Goal: Task Accomplishment & Management: Complete application form

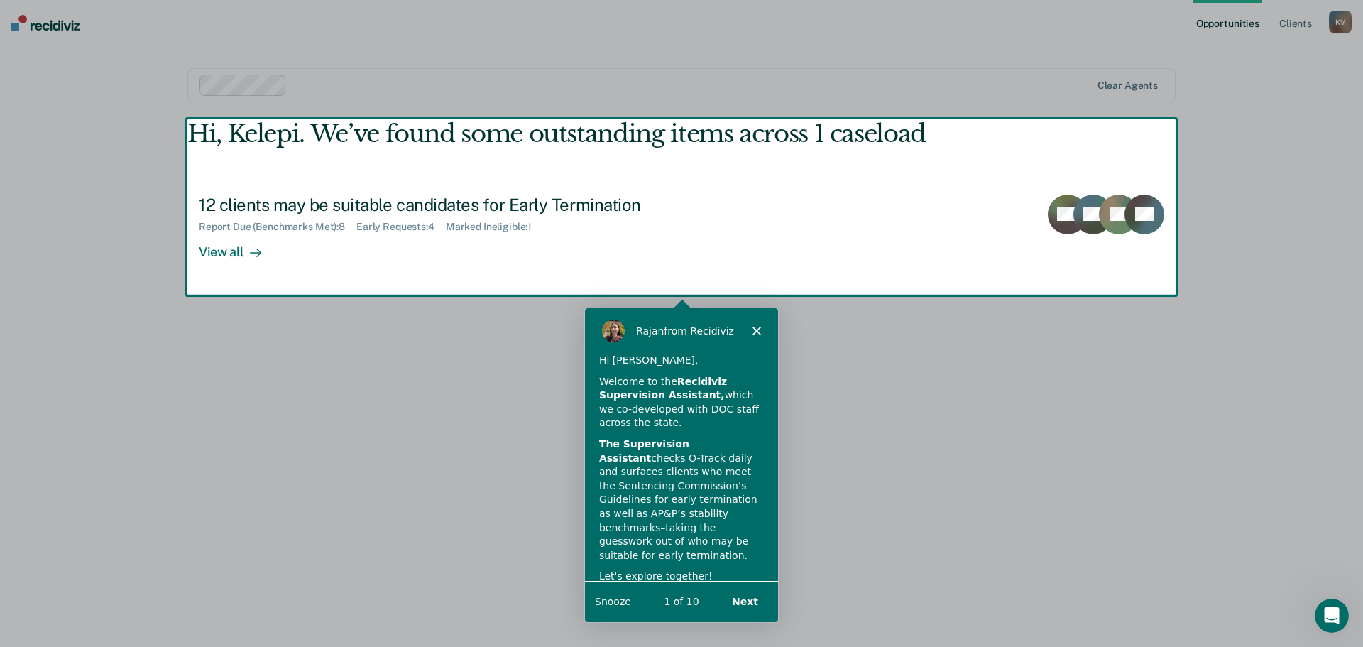
click at [758, 328] on polygon "Close" at bounding box center [756, 329] width 9 height 9
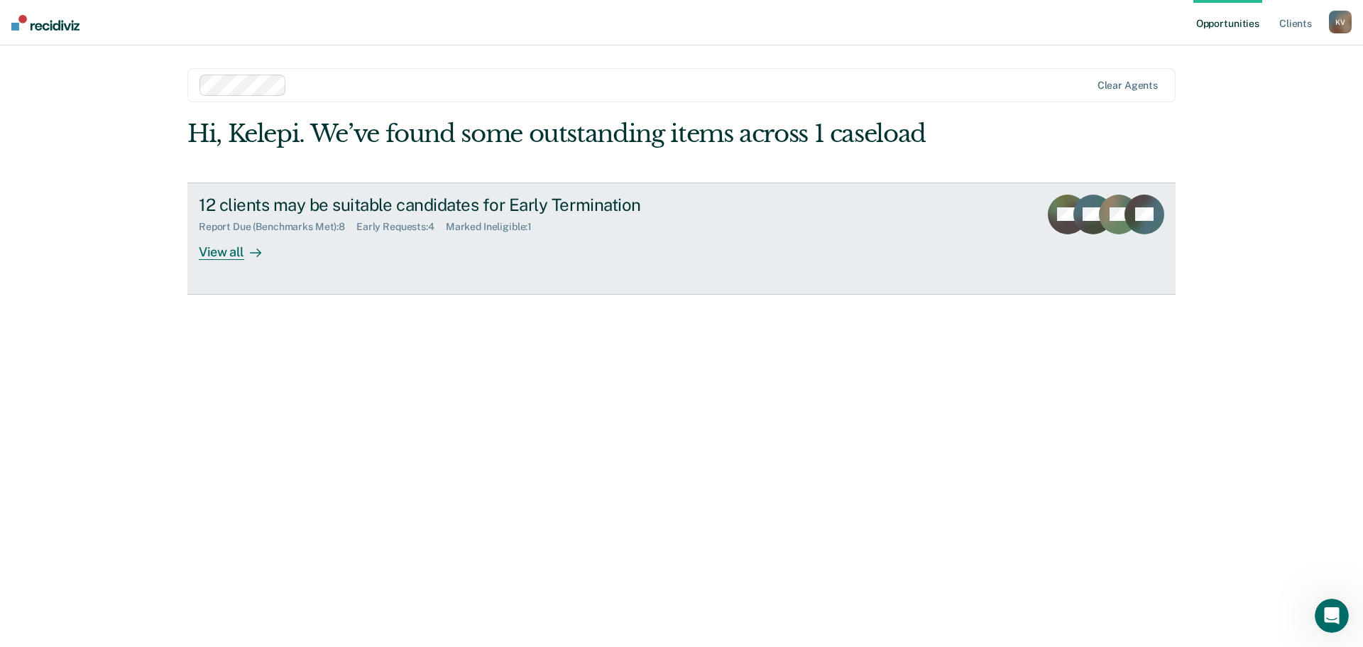
click at [219, 254] on div "View all" at bounding box center [239, 246] width 80 height 28
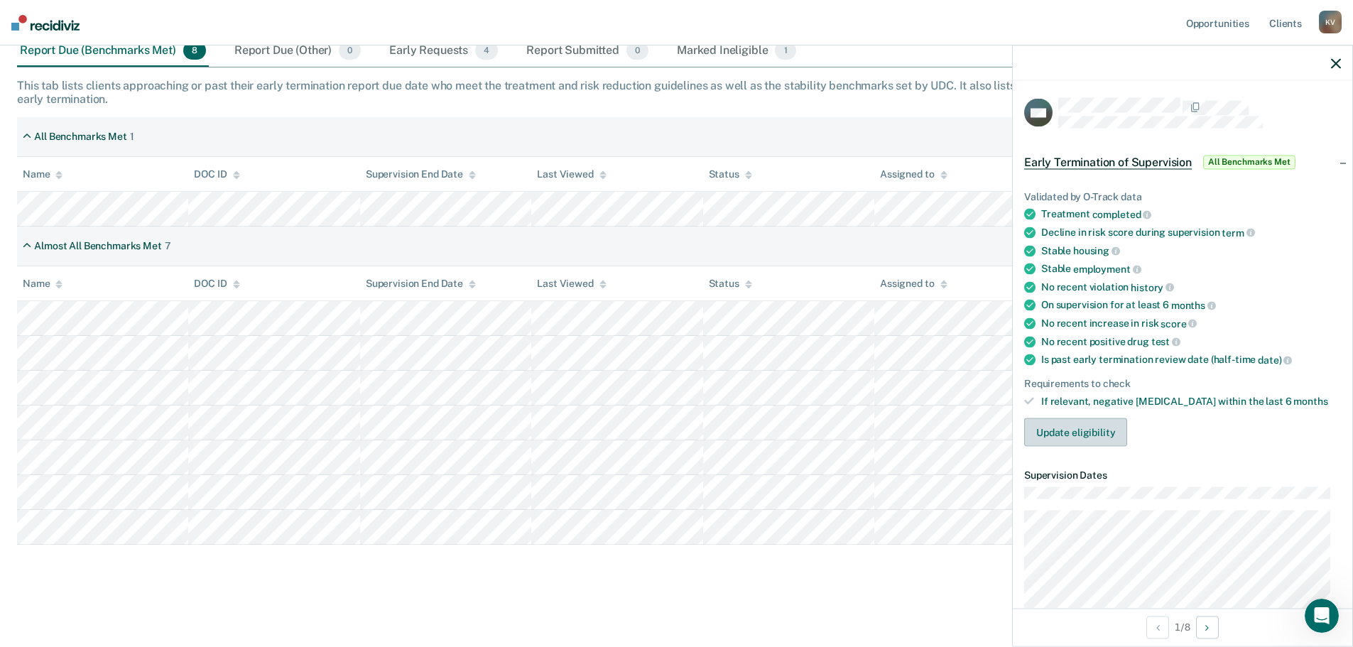
click at [1096, 433] on button "Update eligibility" at bounding box center [1075, 432] width 103 height 28
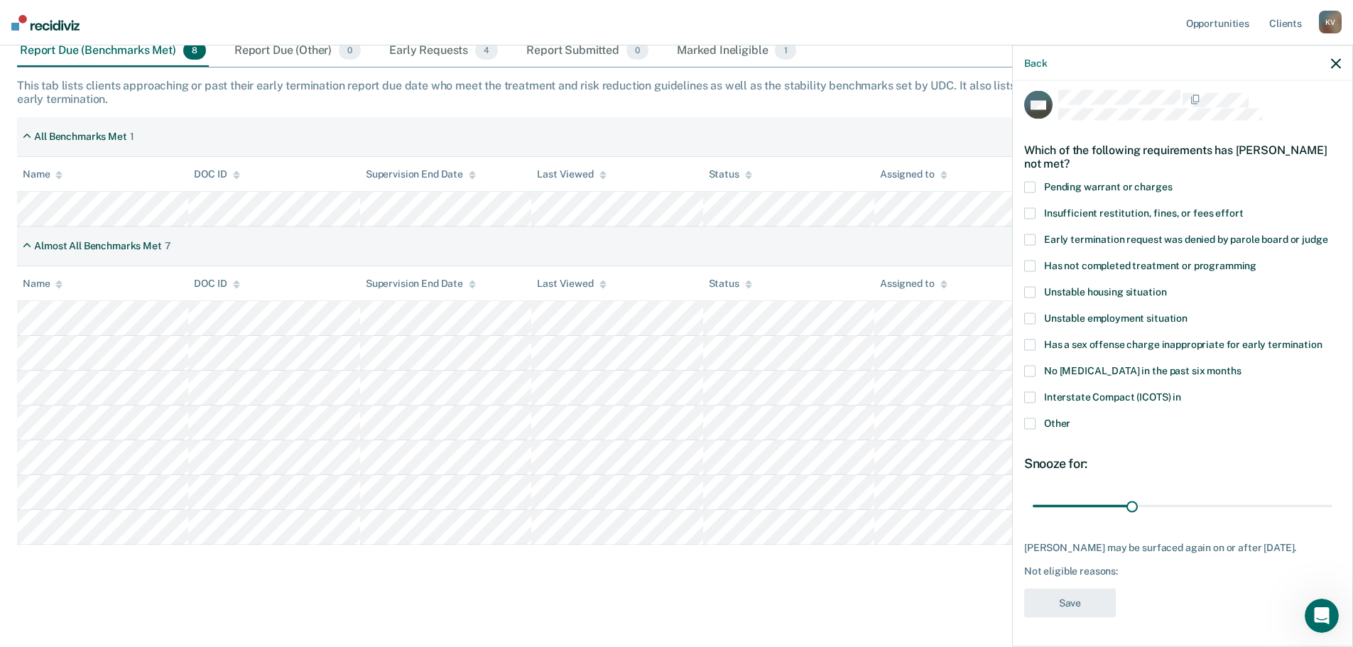
scroll to position [18, 0]
click at [1033, 418] on span at bounding box center [1029, 423] width 11 height 11
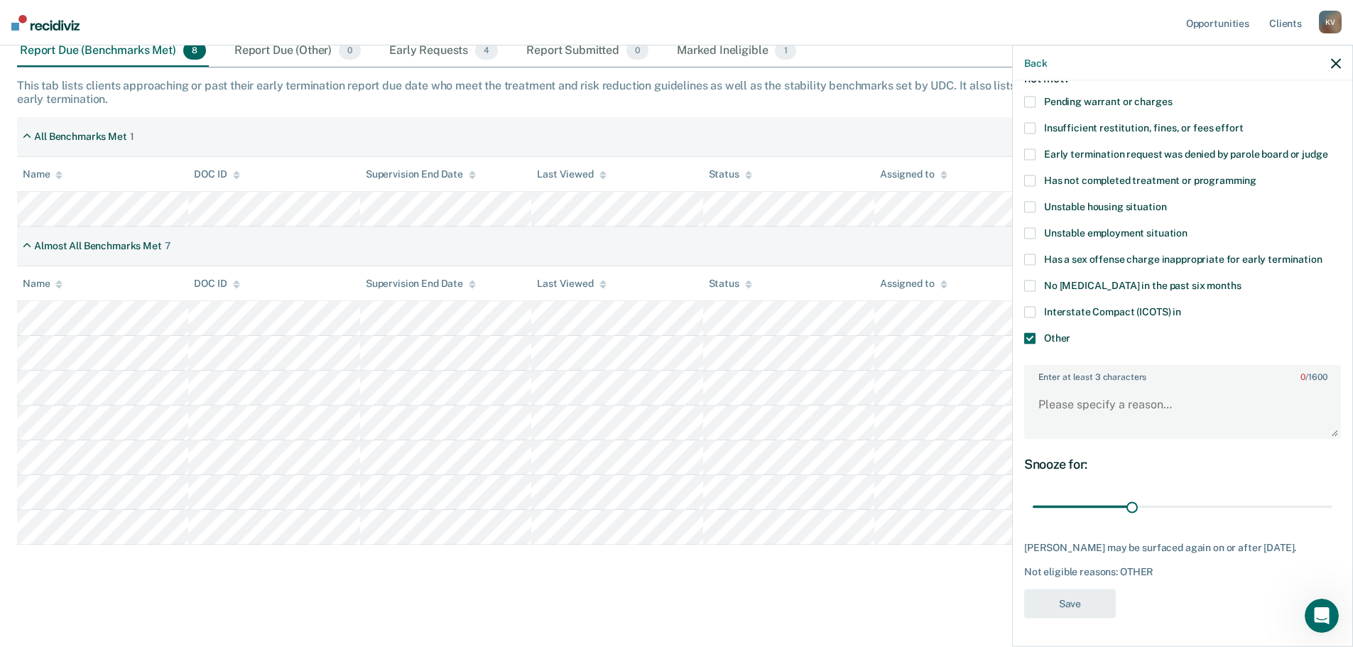
scroll to position [104, 0]
click at [1075, 392] on textarea "Enter at least 3 characters 0 / 1600" at bounding box center [1182, 411] width 314 height 53
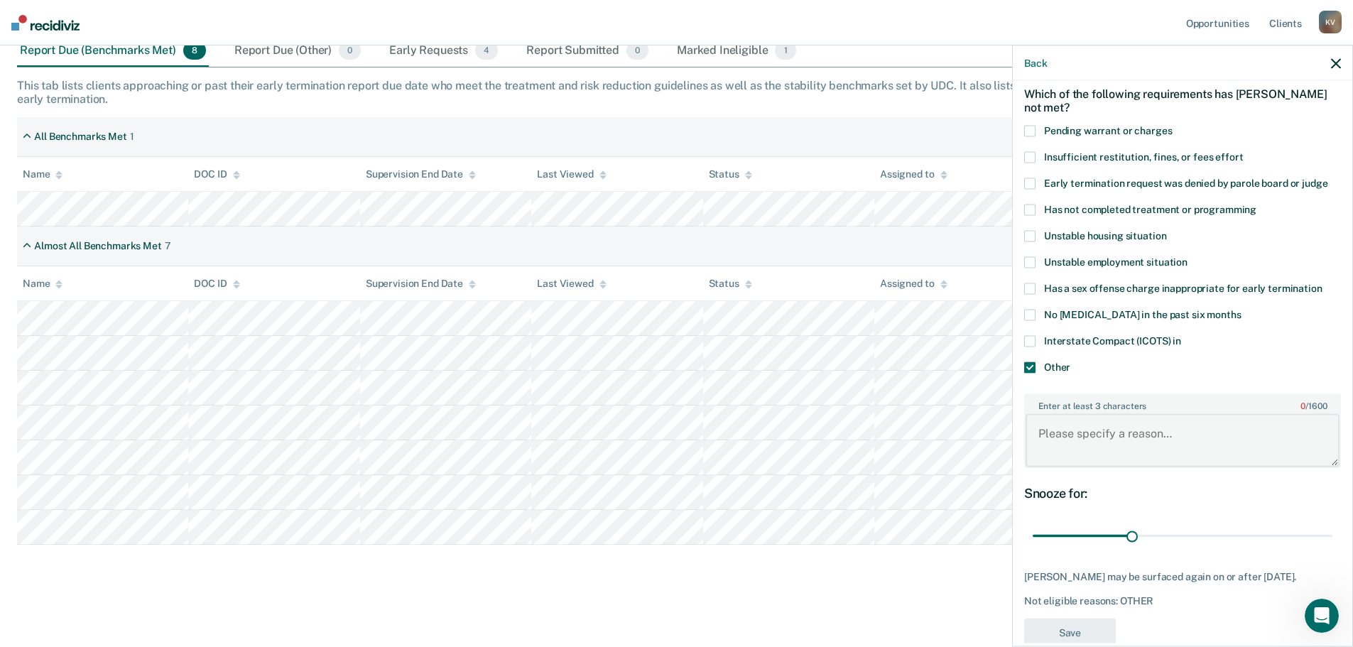
scroll to position [0, 0]
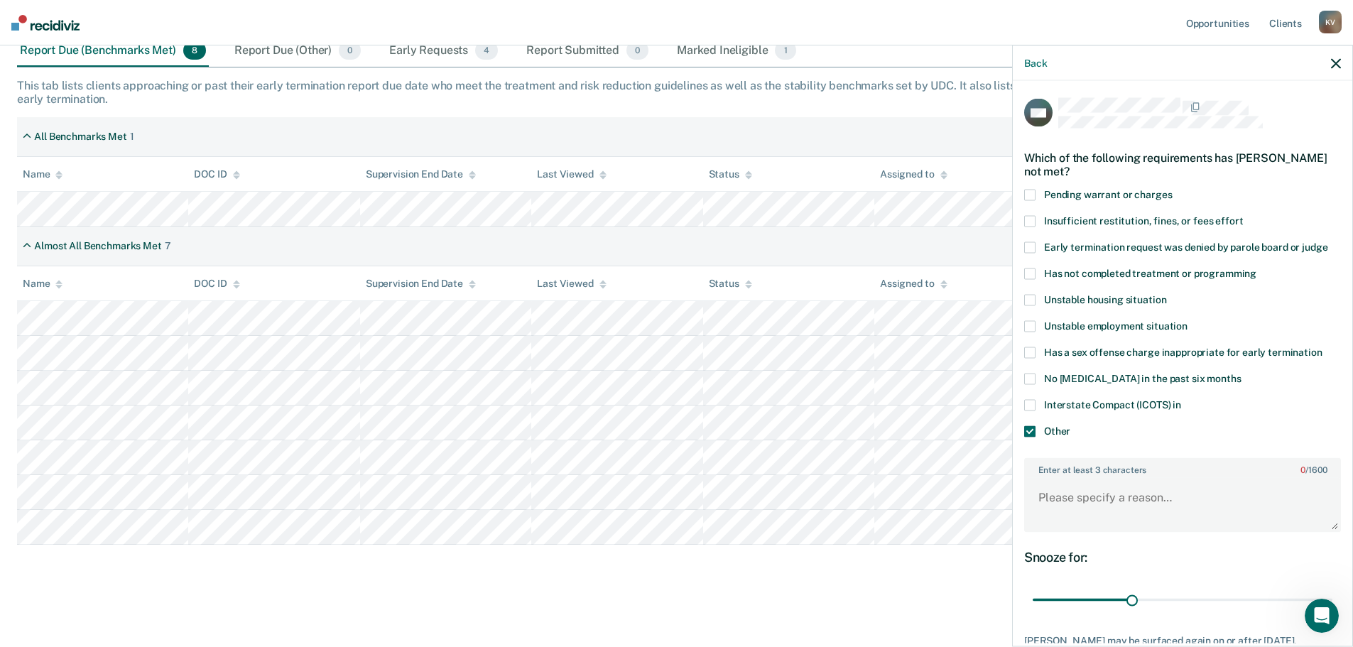
click at [1031, 430] on span at bounding box center [1029, 431] width 11 height 11
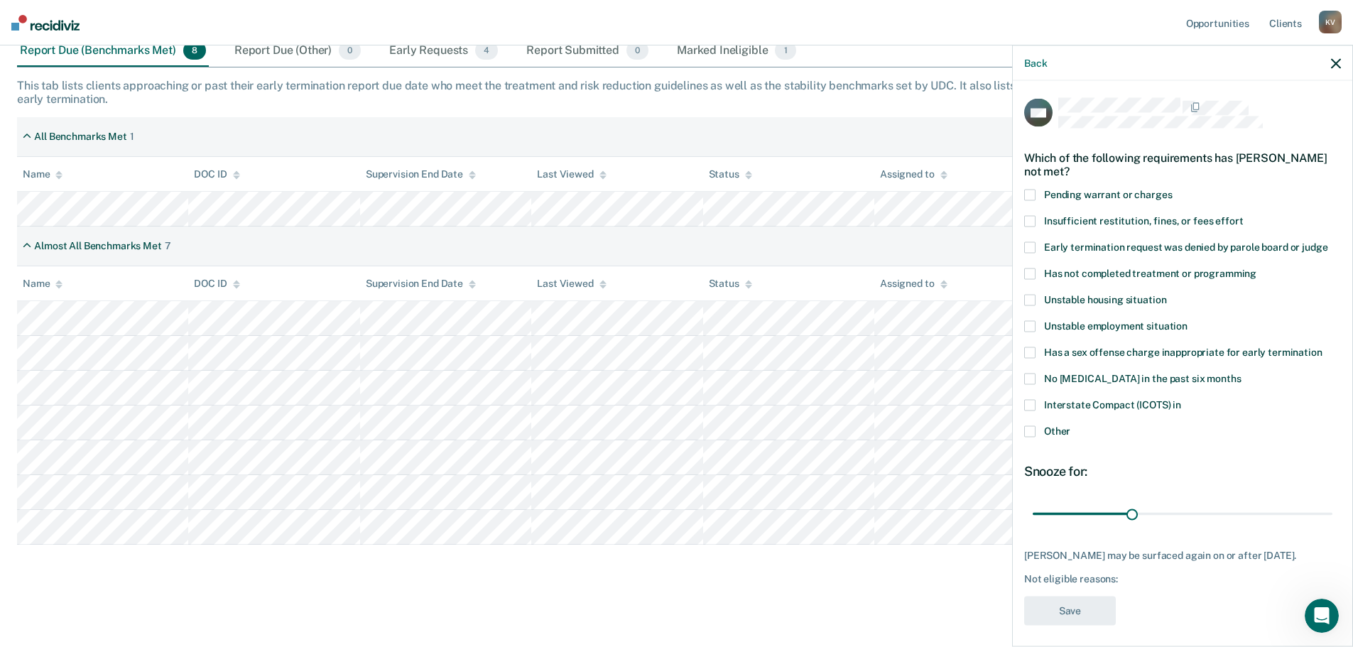
click at [1335, 67] on icon "button" at bounding box center [1336, 63] width 10 height 10
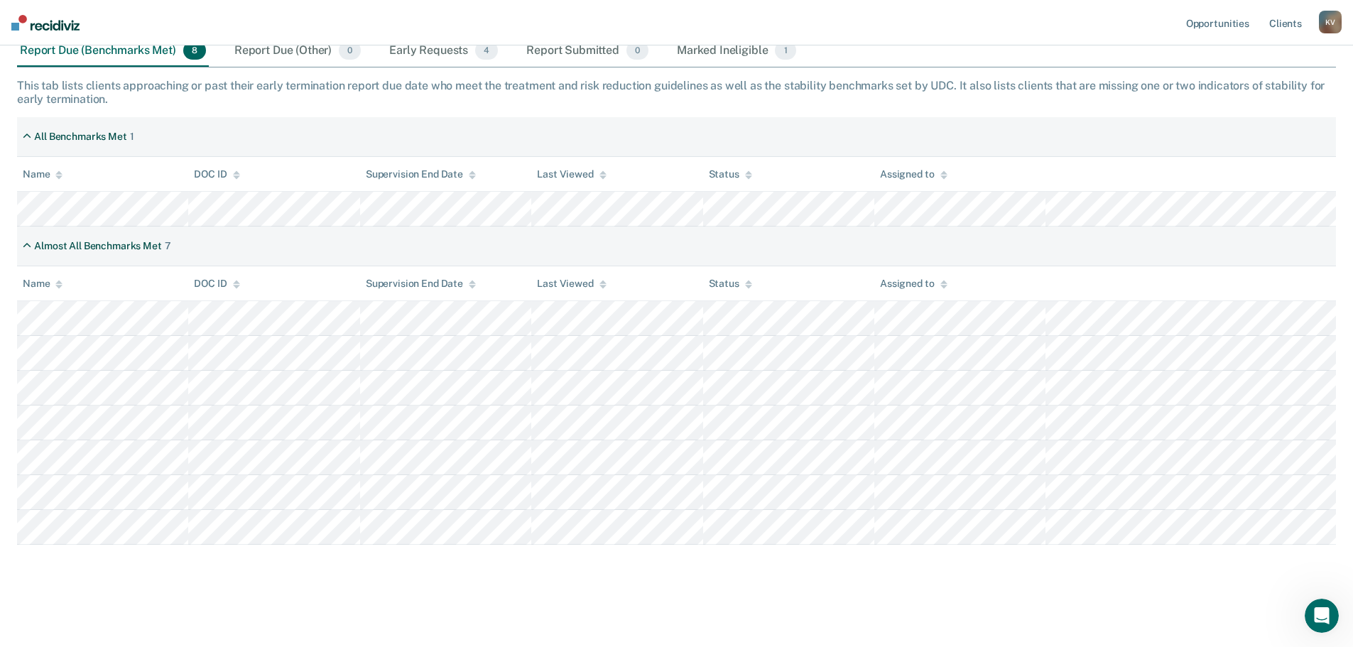
drag, startPoint x: 295, startPoint y: 230, endPoint x: 166, endPoint y: 565, distance: 358.9
click at [166, 565] on div "Early Termination of Supervision The [US_STATE] Sentencing Commission’s 2025 Ad…" at bounding box center [676, 239] width 1319 height 694
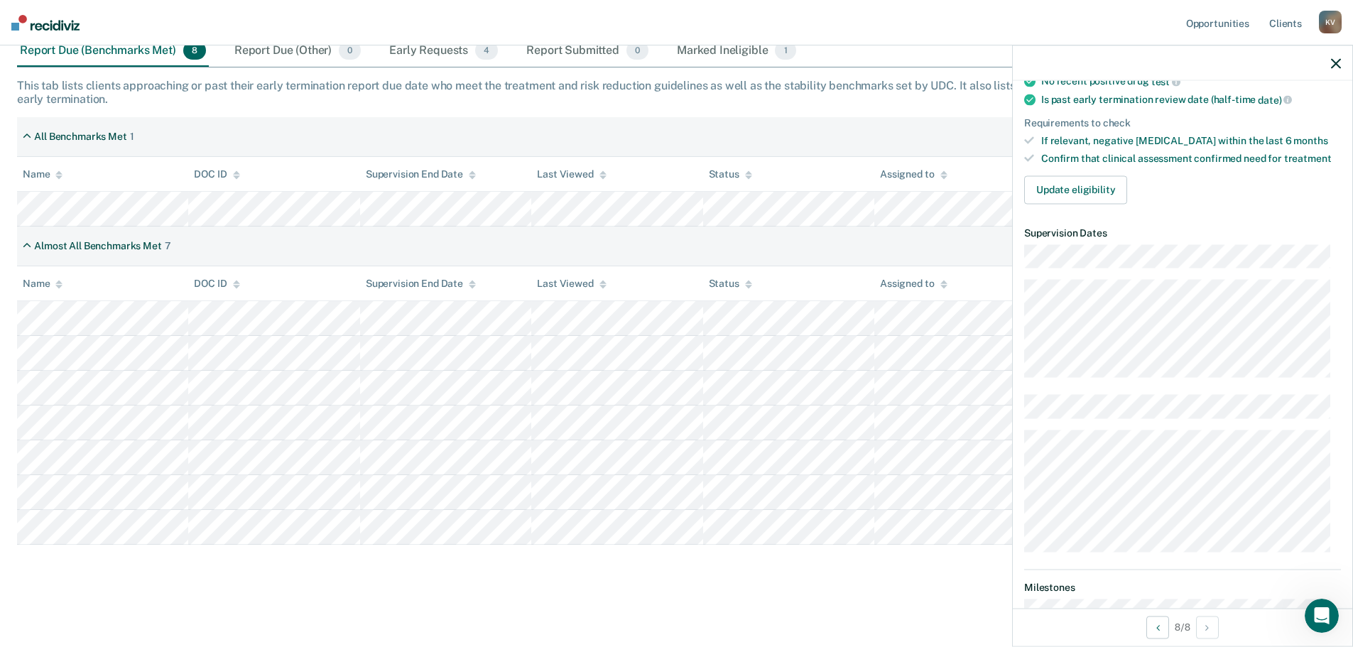
scroll to position [71, 0]
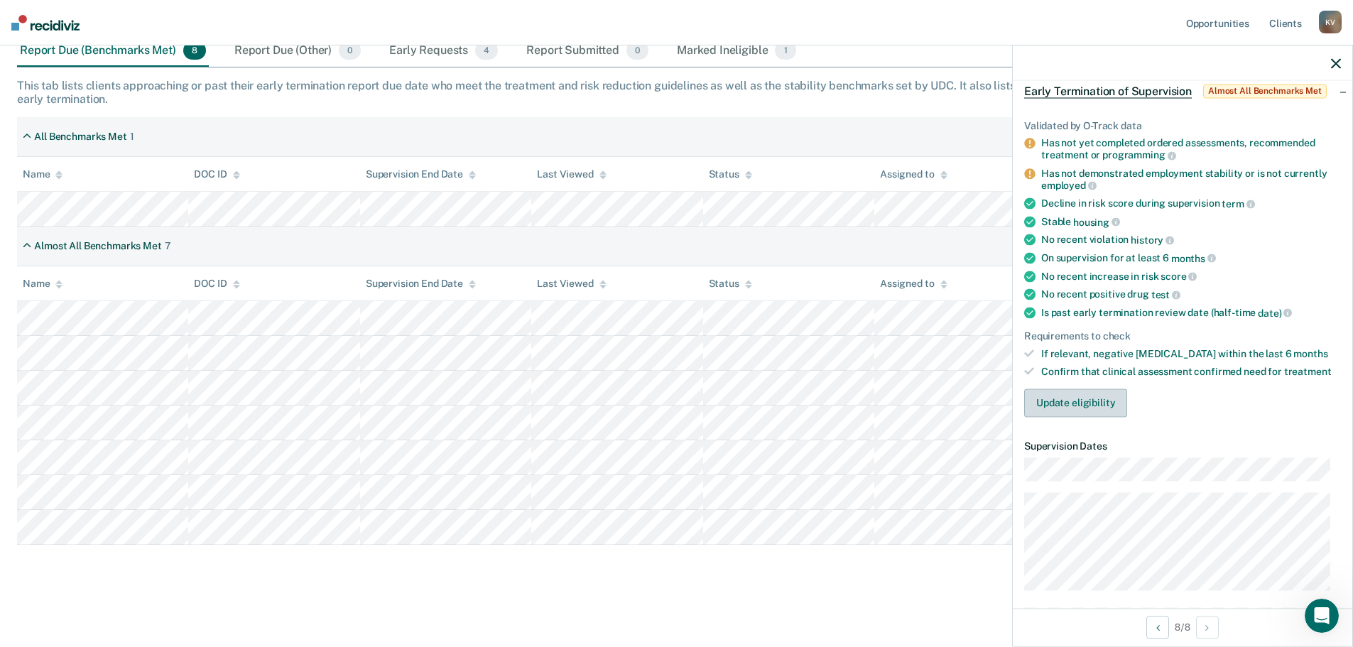
click at [1103, 403] on button "Update eligibility" at bounding box center [1075, 402] width 103 height 28
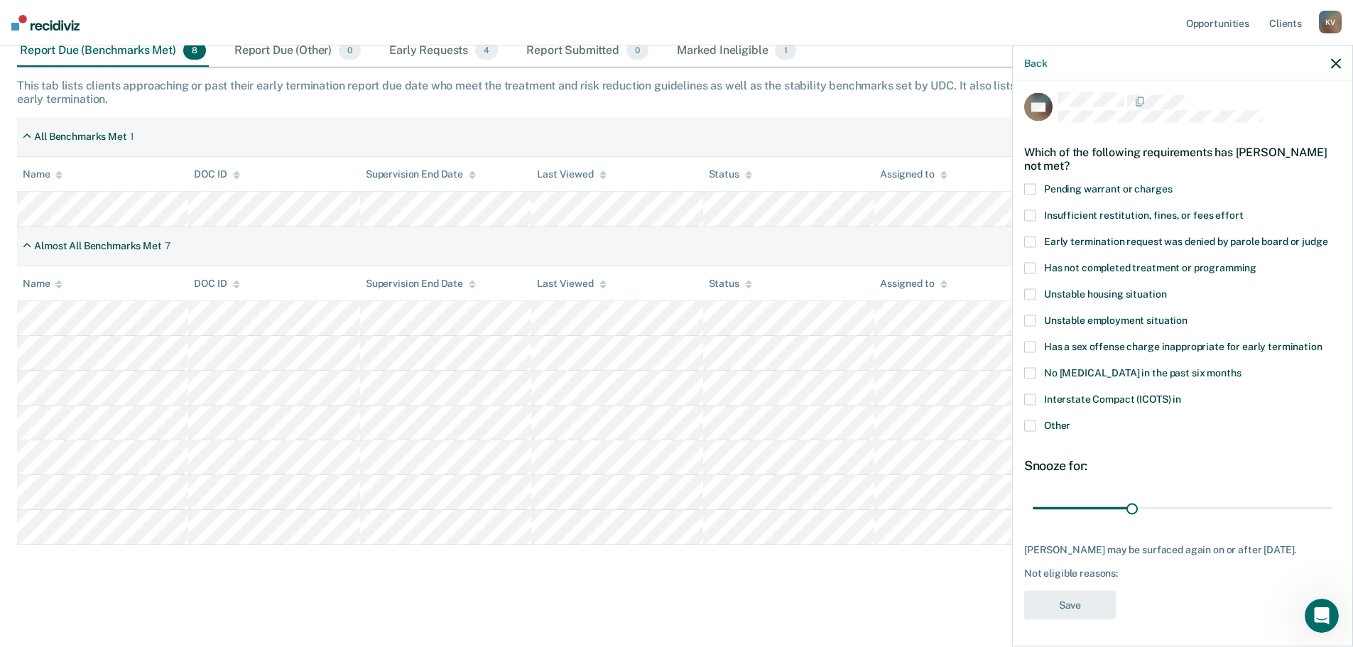
click at [1033, 322] on span at bounding box center [1029, 320] width 11 height 11
click at [1071, 606] on button "Save" at bounding box center [1070, 605] width 92 height 29
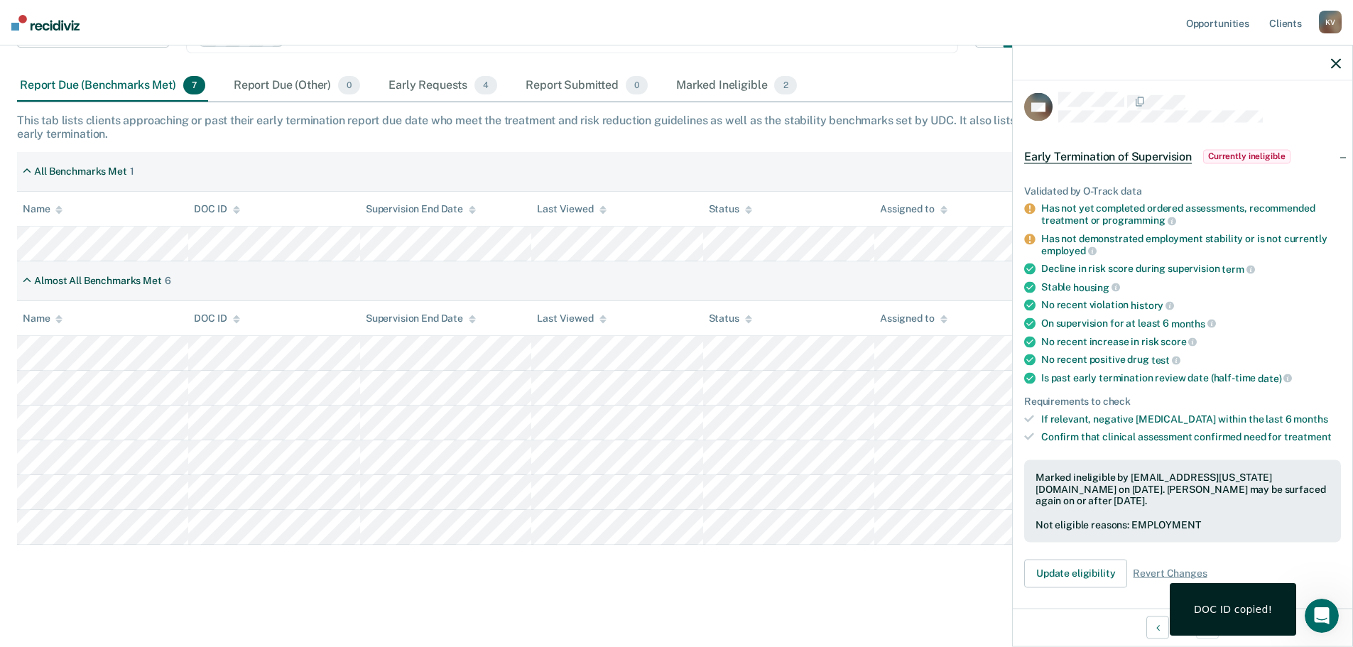
click at [1158, 630] on button "Previous Opportunity" at bounding box center [1157, 627] width 23 height 23
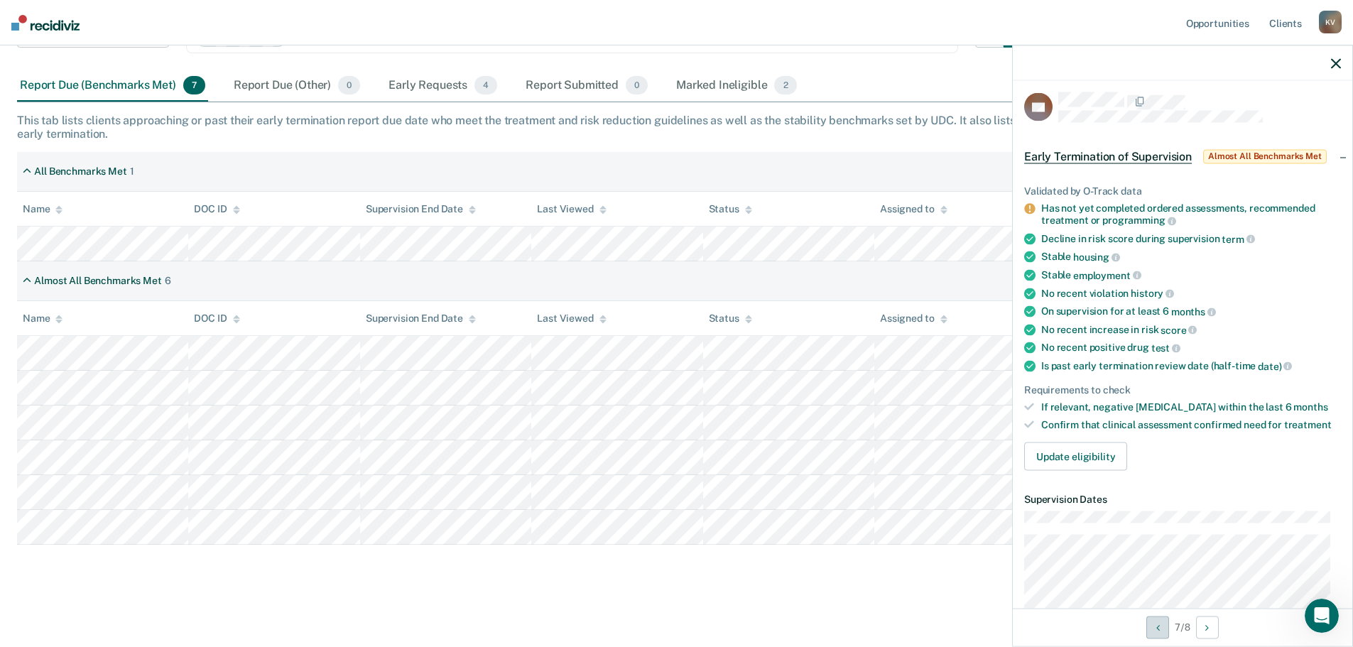
scroll to position [0, 0]
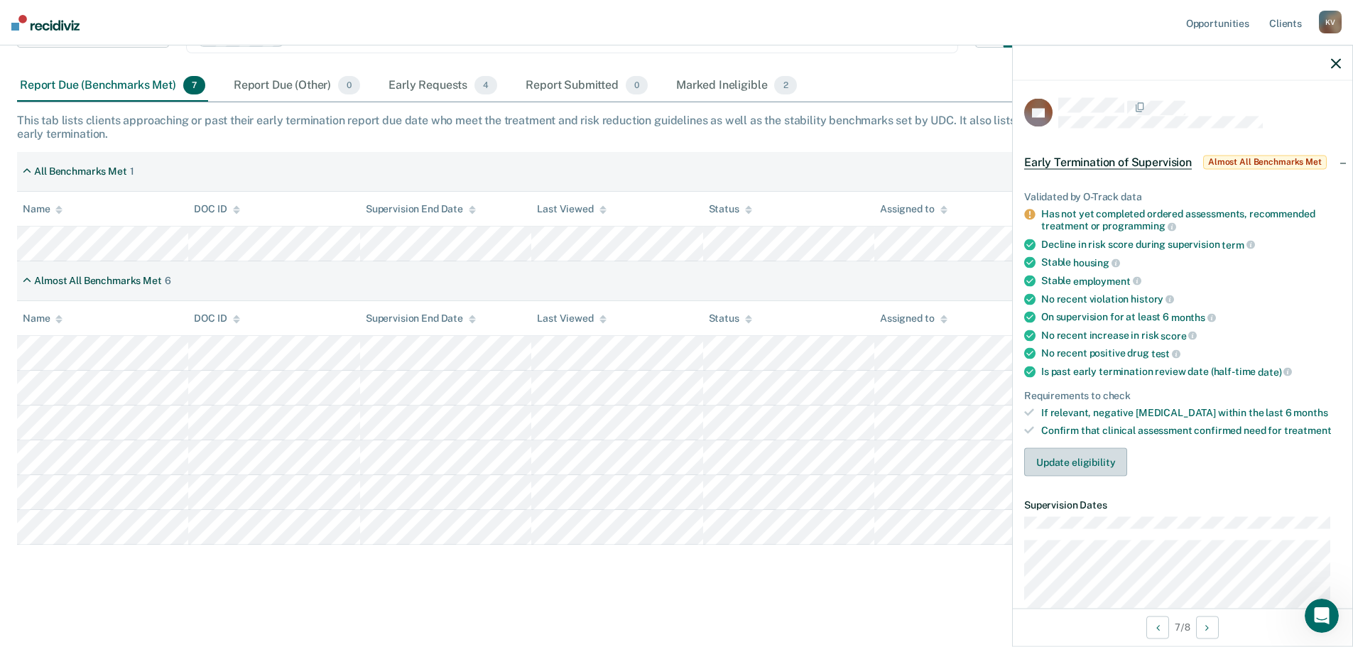
click at [1068, 459] on button "Update eligibility" at bounding box center [1075, 462] width 103 height 28
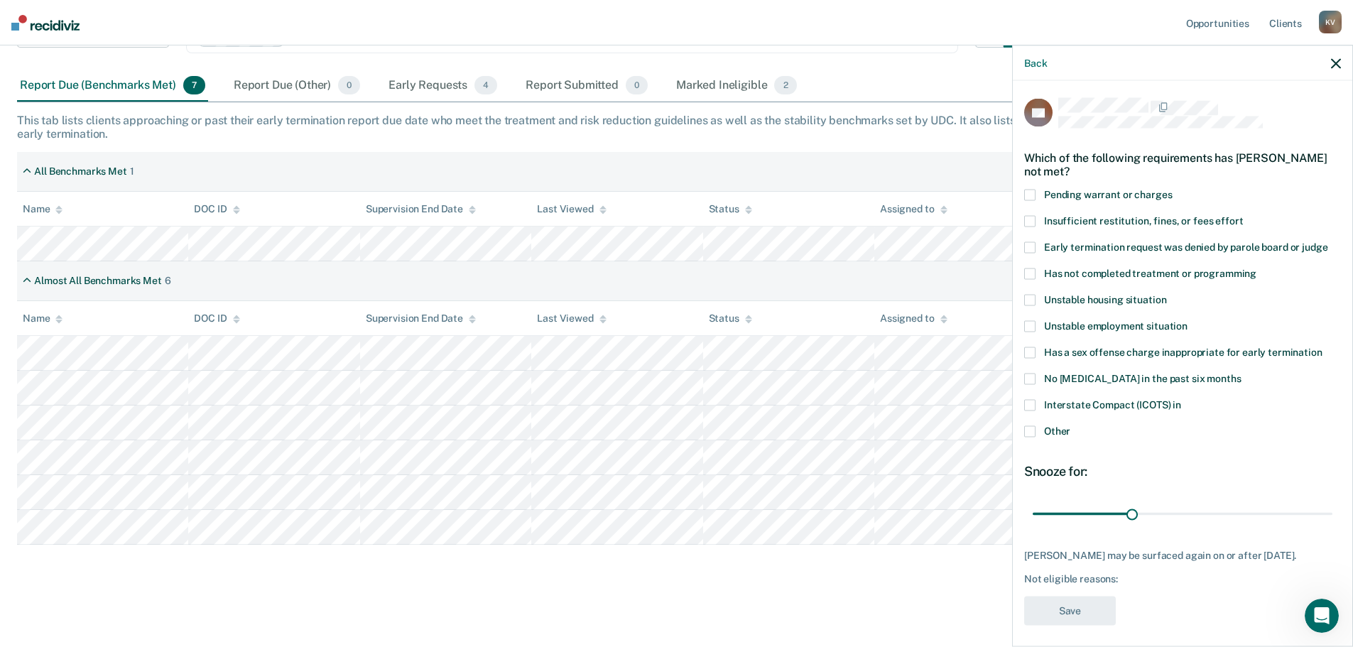
click at [1029, 274] on span at bounding box center [1029, 273] width 11 height 11
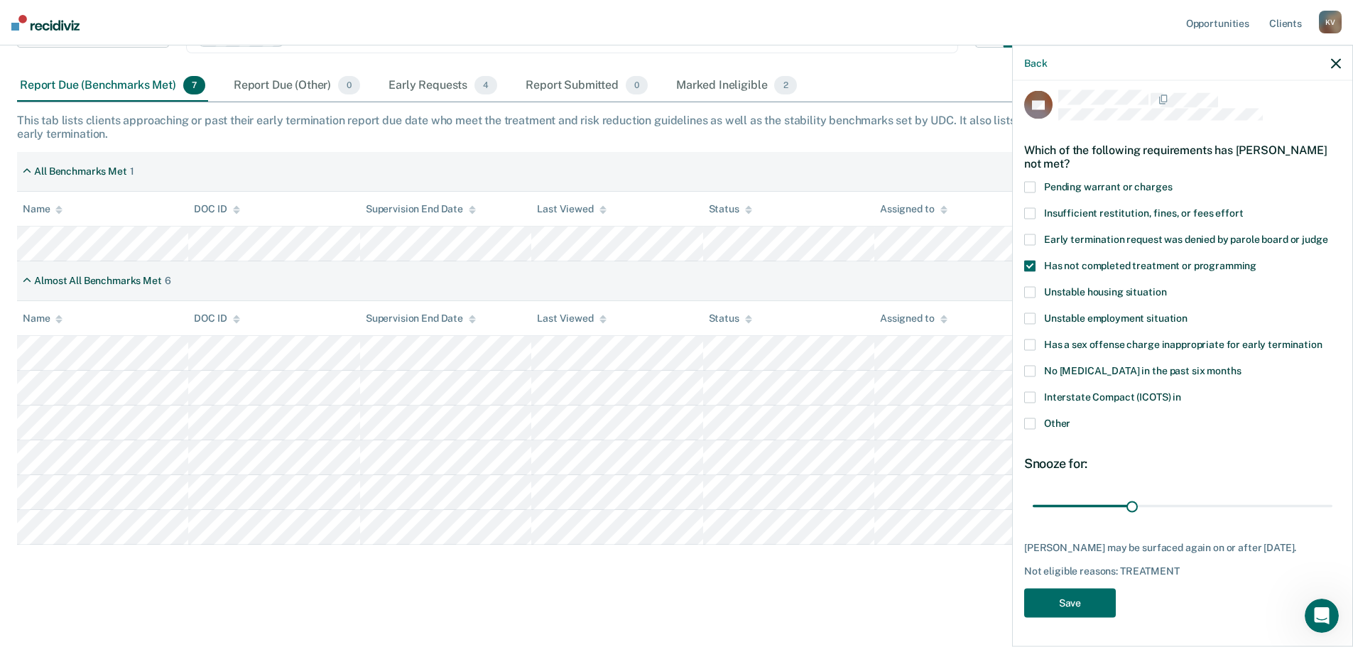
scroll to position [18, 0]
click at [1051, 601] on button "Save" at bounding box center [1070, 603] width 92 height 29
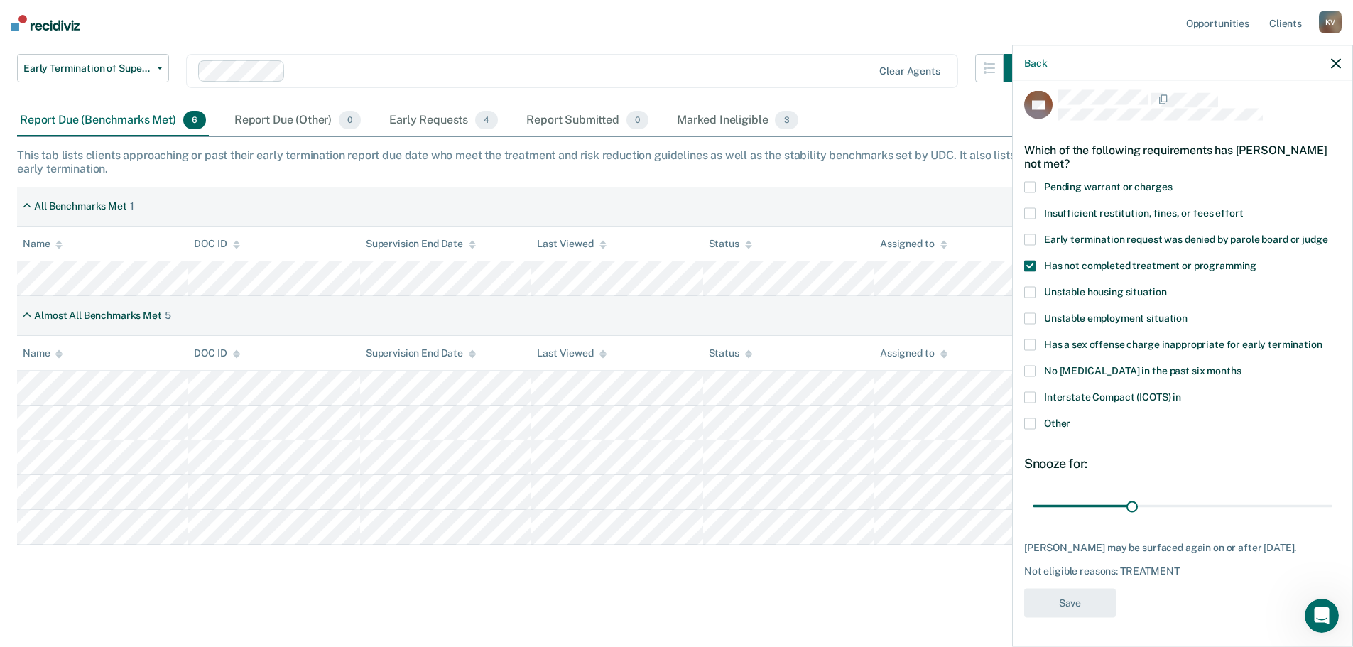
scroll to position [136, 0]
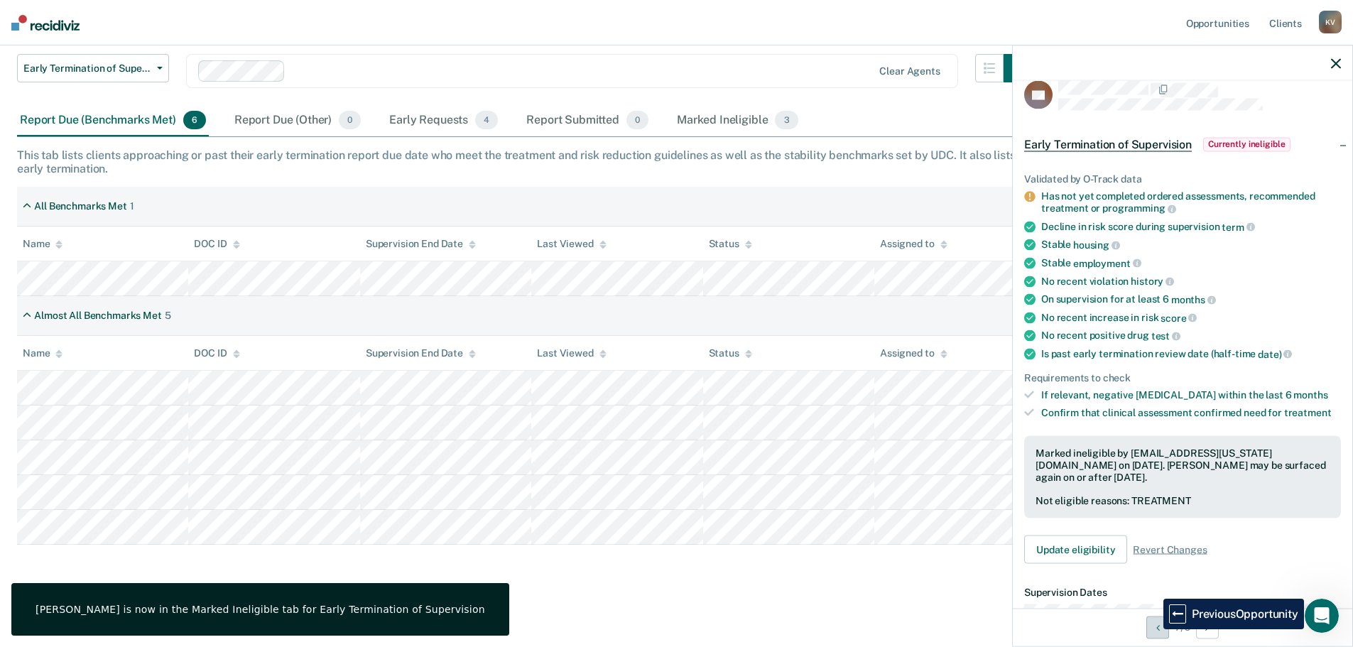
click at [1152, 629] on button "Previous Opportunity" at bounding box center [1157, 627] width 23 height 23
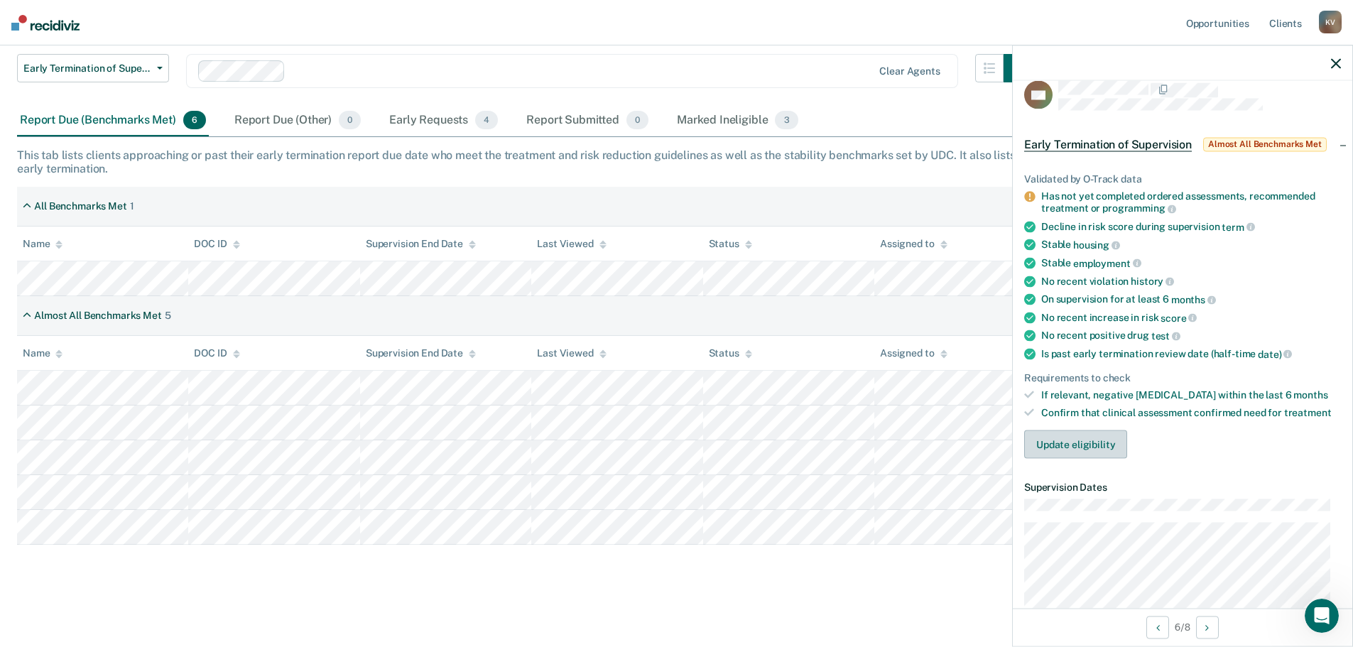
click at [1068, 447] on button "Update eligibility" at bounding box center [1075, 444] width 103 height 28
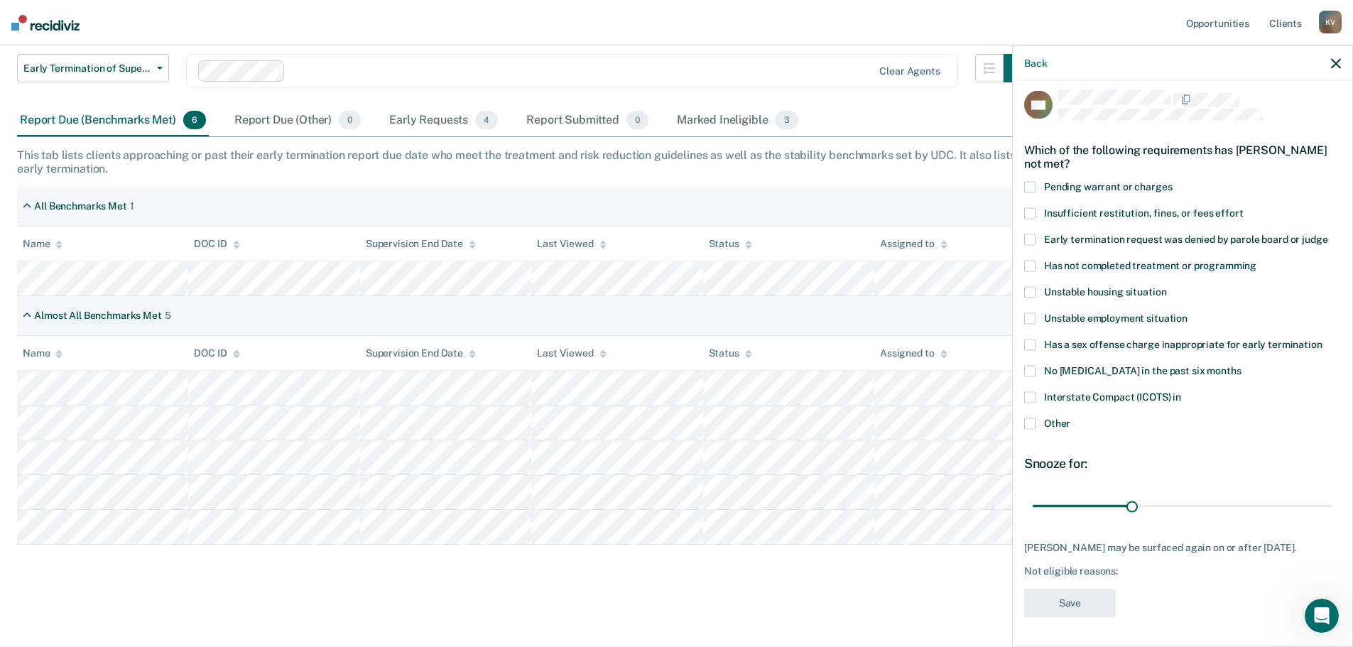
click at [1031, 339] on span at bounding box center [1029, 344] width 11 height 11
click at [1058, 598] on button "Save" at bounding box center [1070, 603] width 92 height 29
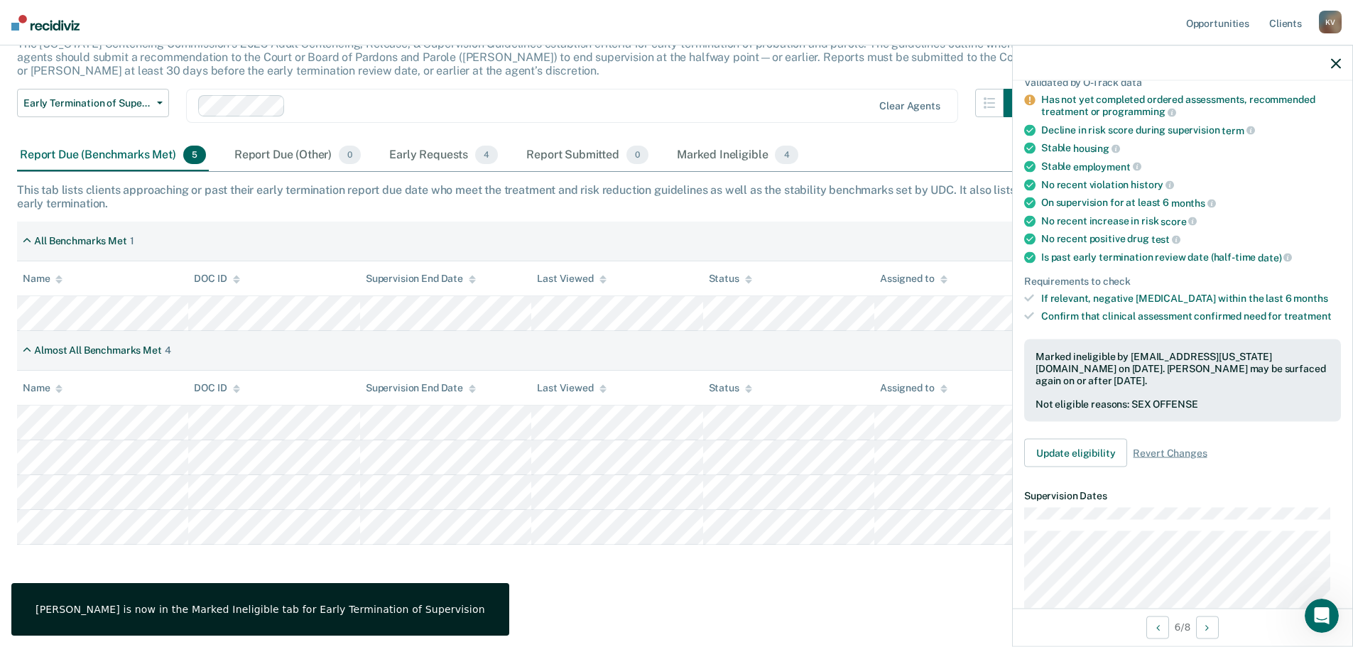
scroll to position [302, 0]
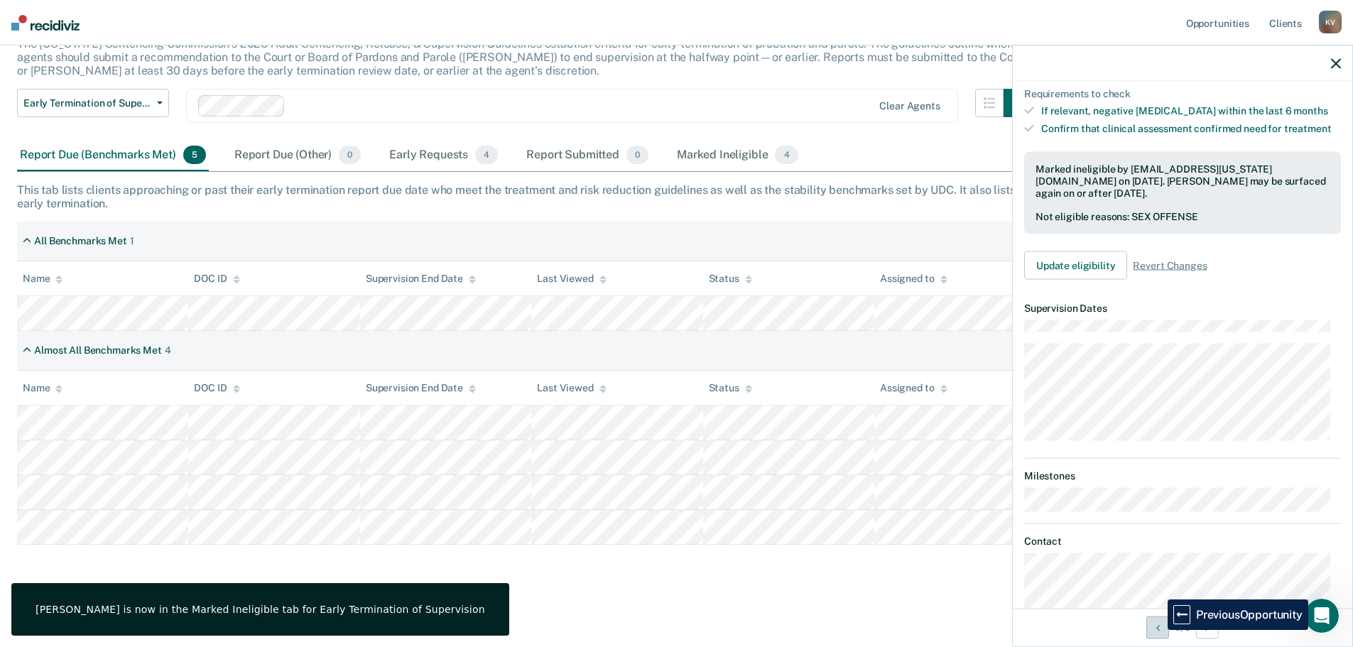
click at [1157, 630] on icon "Previous Opportunity" at bounding box center [1158, 627] width 4 height 10
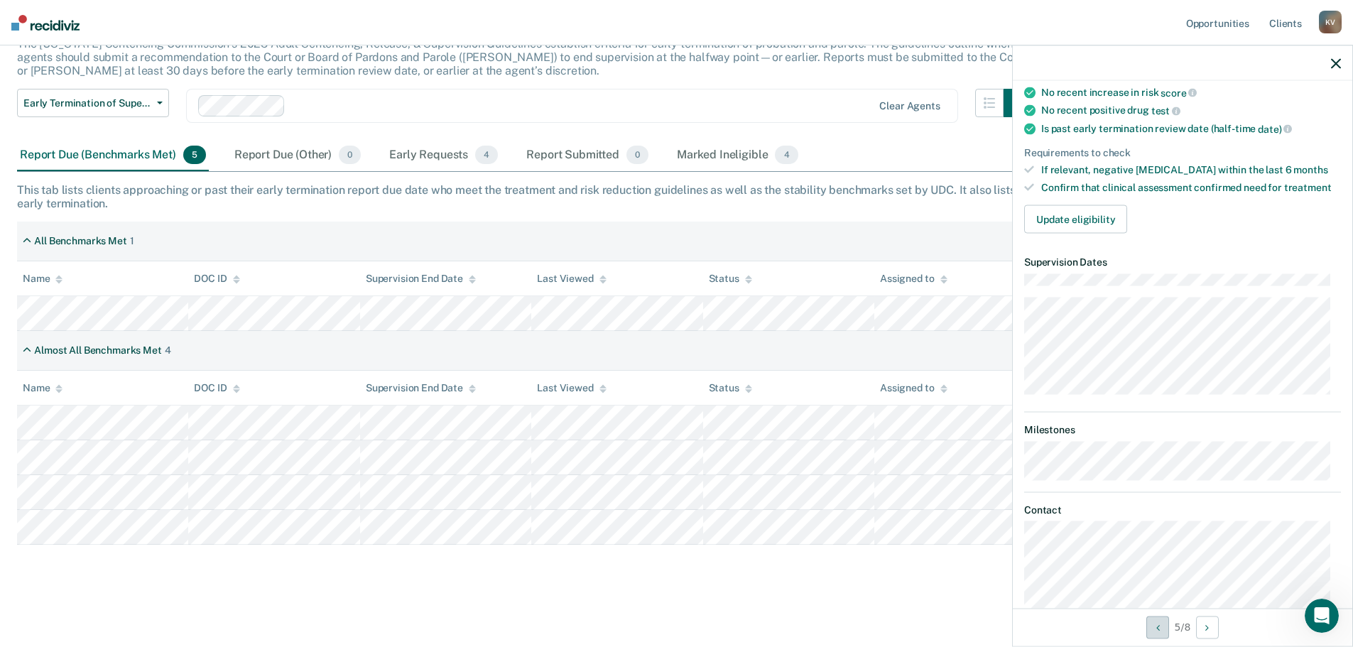
scroll to position [284, 0]
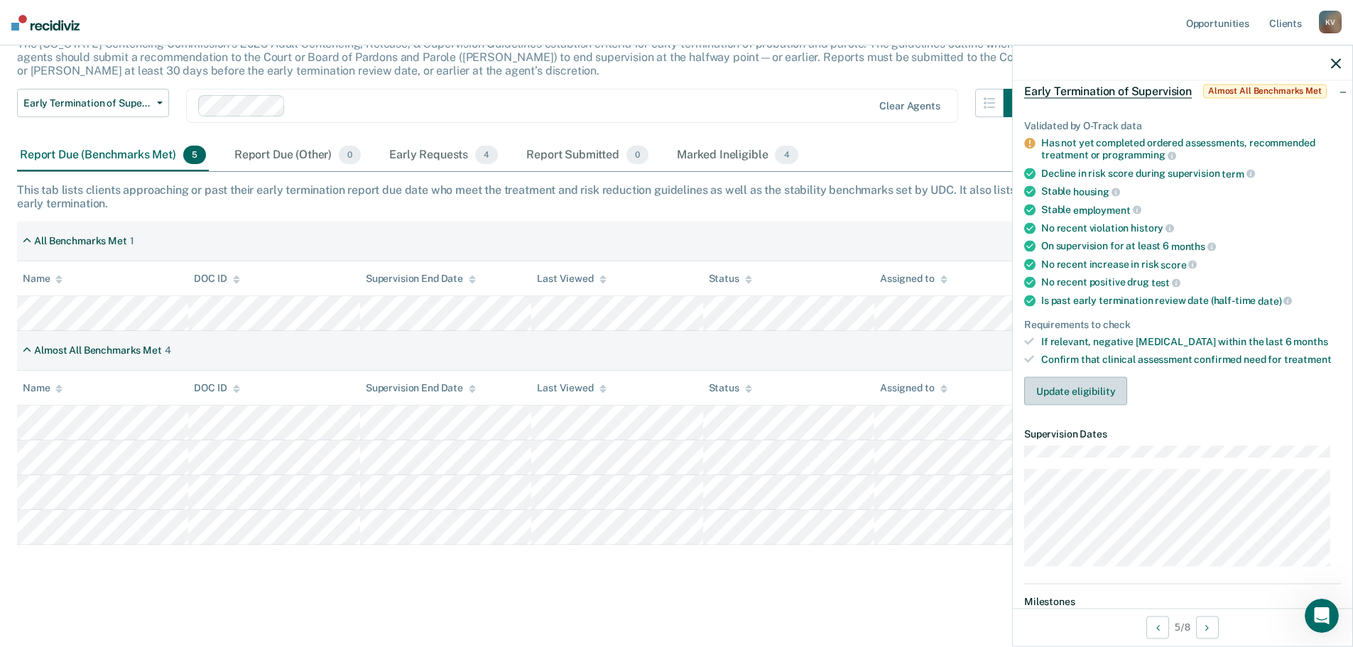
click at [1079, 388] on button "Update eligibility" at bounding box center [1075, 391] width 103 height 28
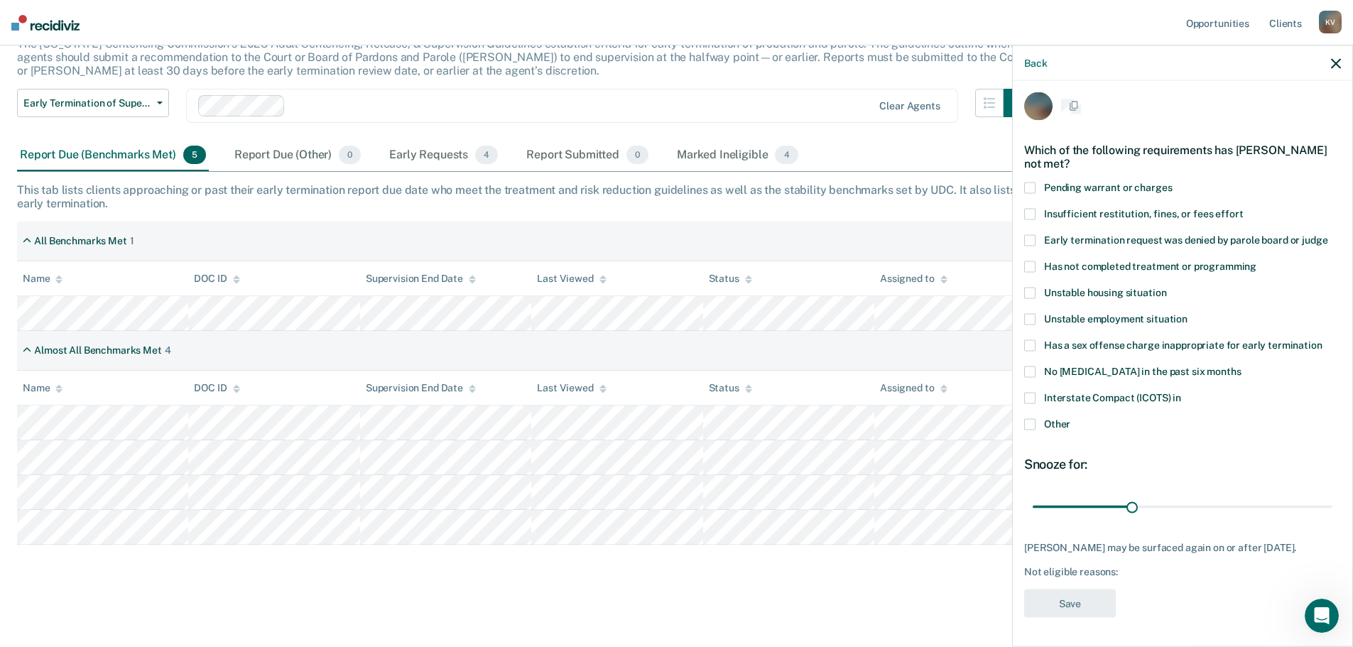
scroll to position [18, 0]
click at [1031, 261] on span at bounding box center [1029, 266] width 11 height 11
click at [1072, 602] on button "Save" at bounding box center [1070, 603] width 92 height 29
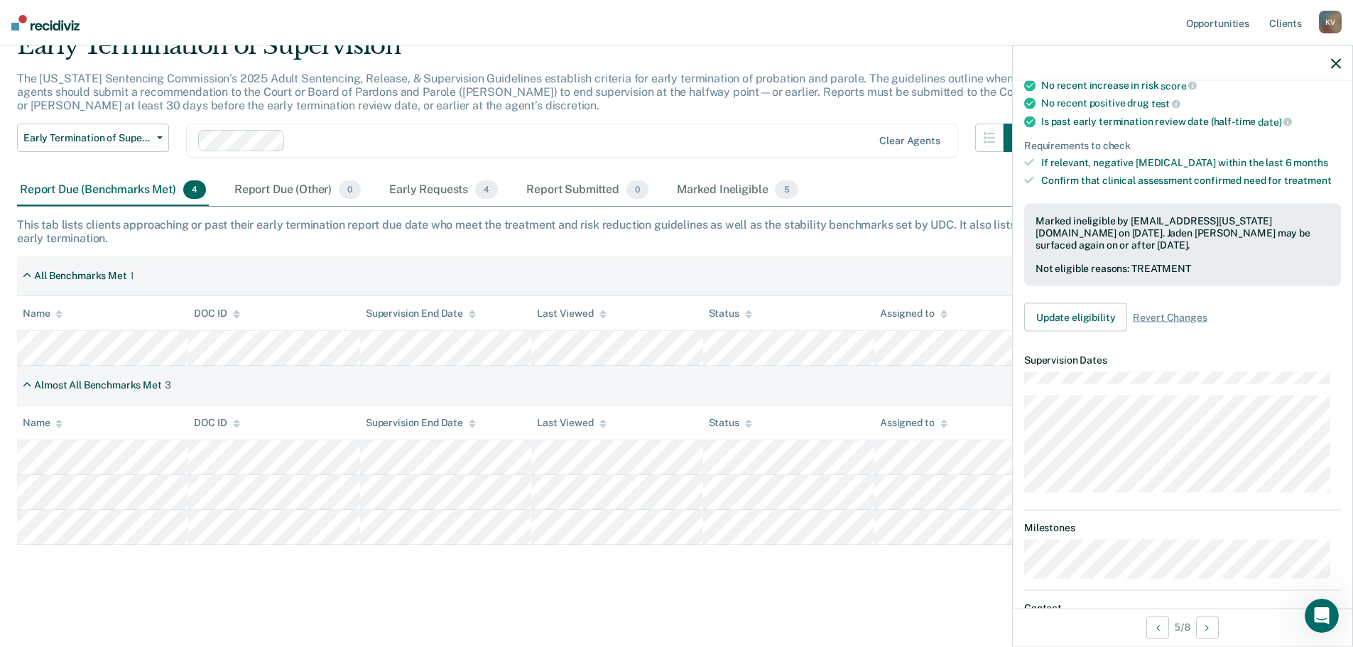
scroll to position [284, 0]
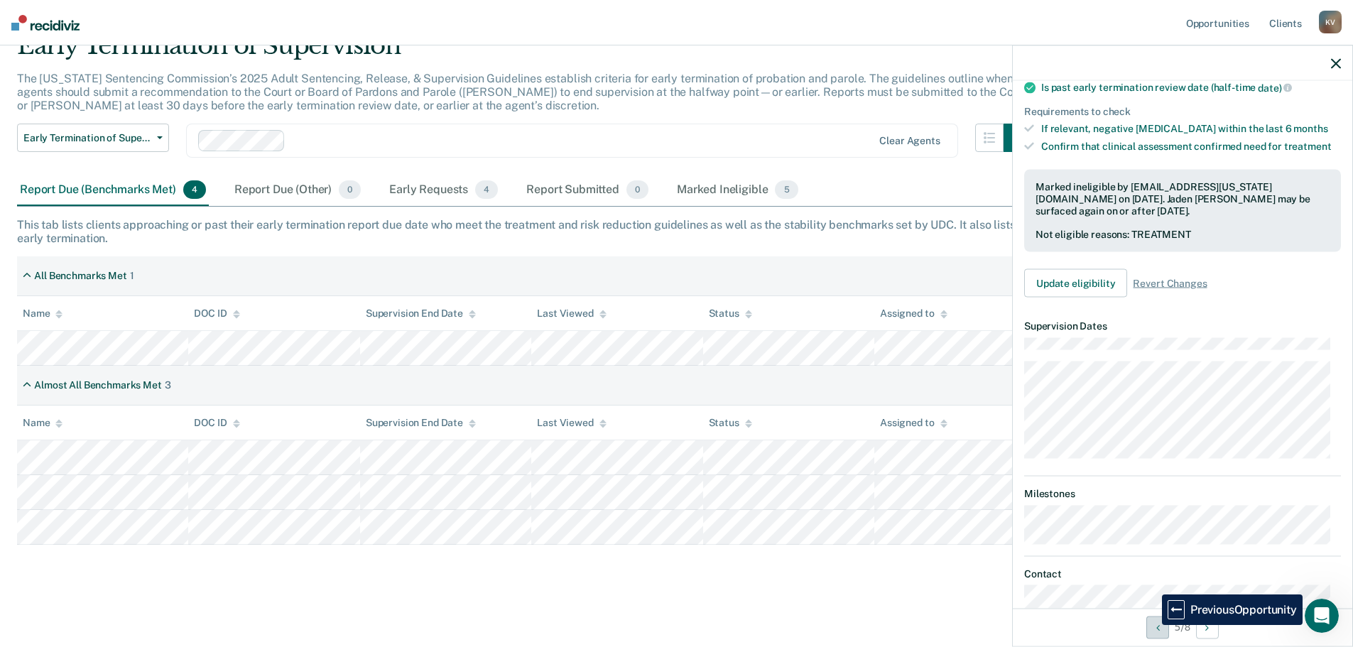
click at [1151, 625] on button "Previous Opportunity" at bounding box center [1157, 627] width 23 height 23
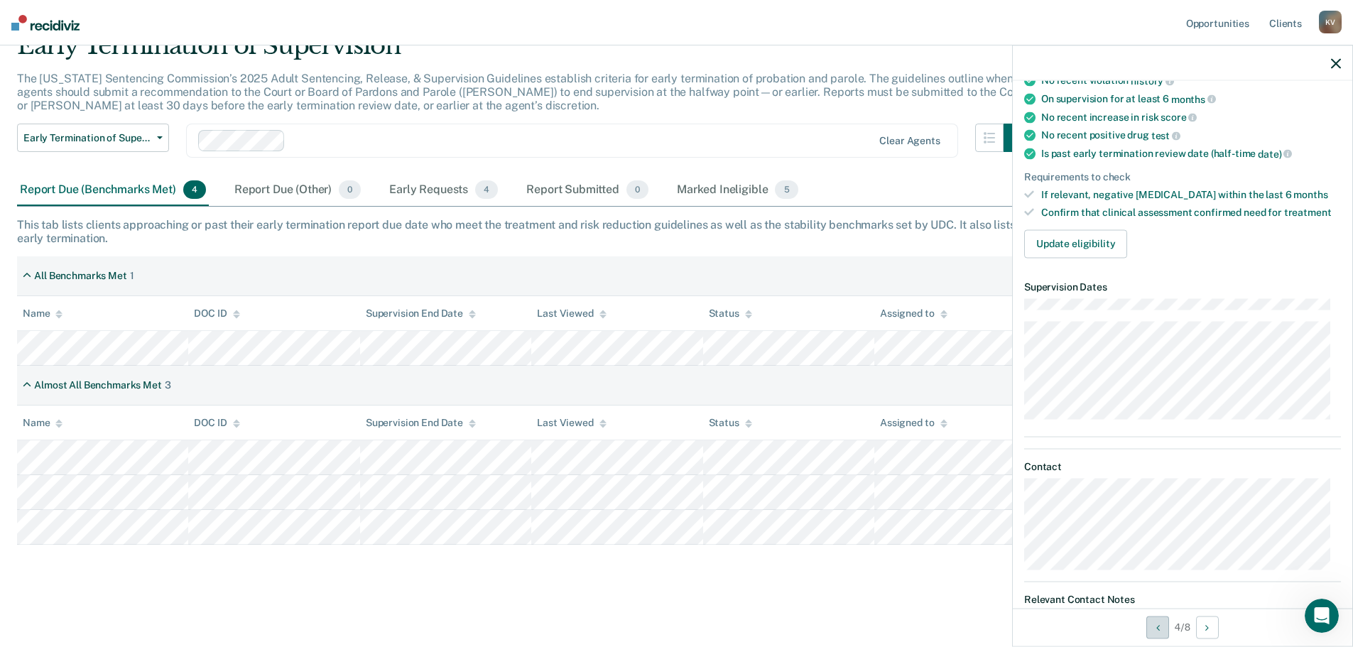
scroll to position [176, 0]
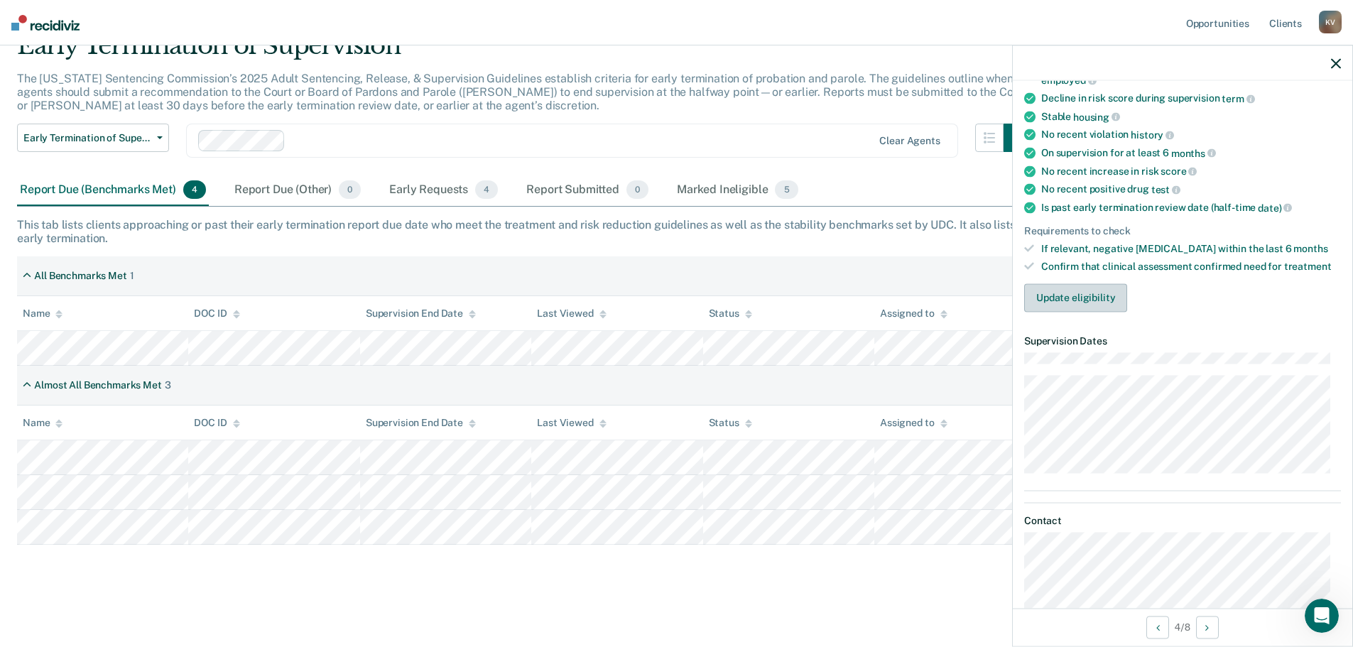
click at [1061, 290] on button "Update eligibility" at bounding box center [1075, 297] width 103 height 28
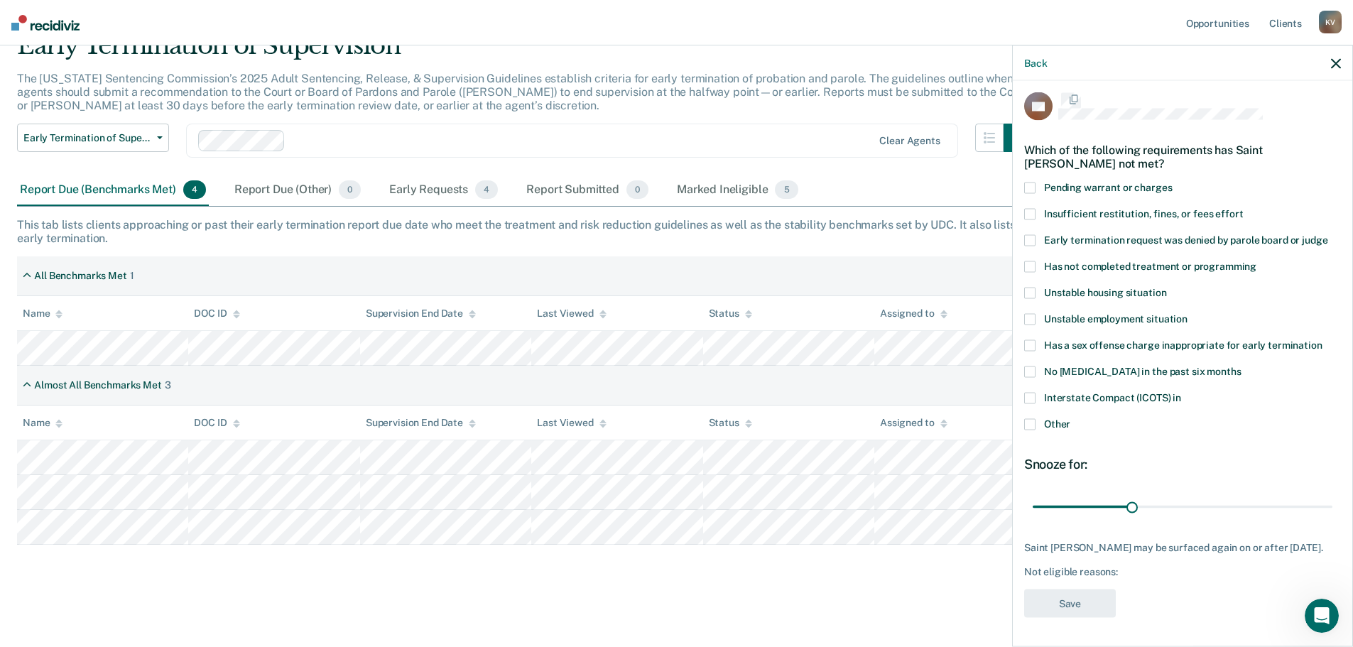
scroll to position [18, 0]
click at [1032, 261] on span at bounding box center [1029, 266] width 11 height 11
click at [1027, 313] on span at bounding box center [1029, 318] width 11 height 11
click at [1064, 601] on button "Save" at bounding box center [1070, 603] width 92 height 29
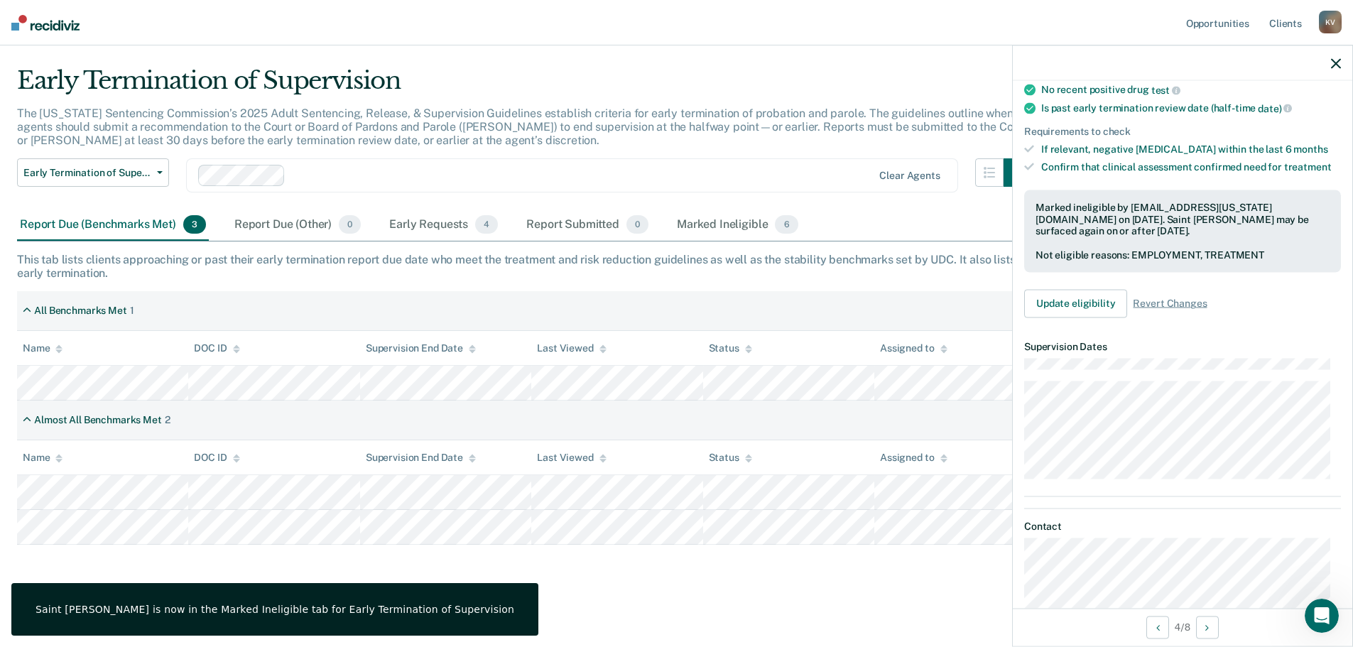
scroll to position [302, 0]
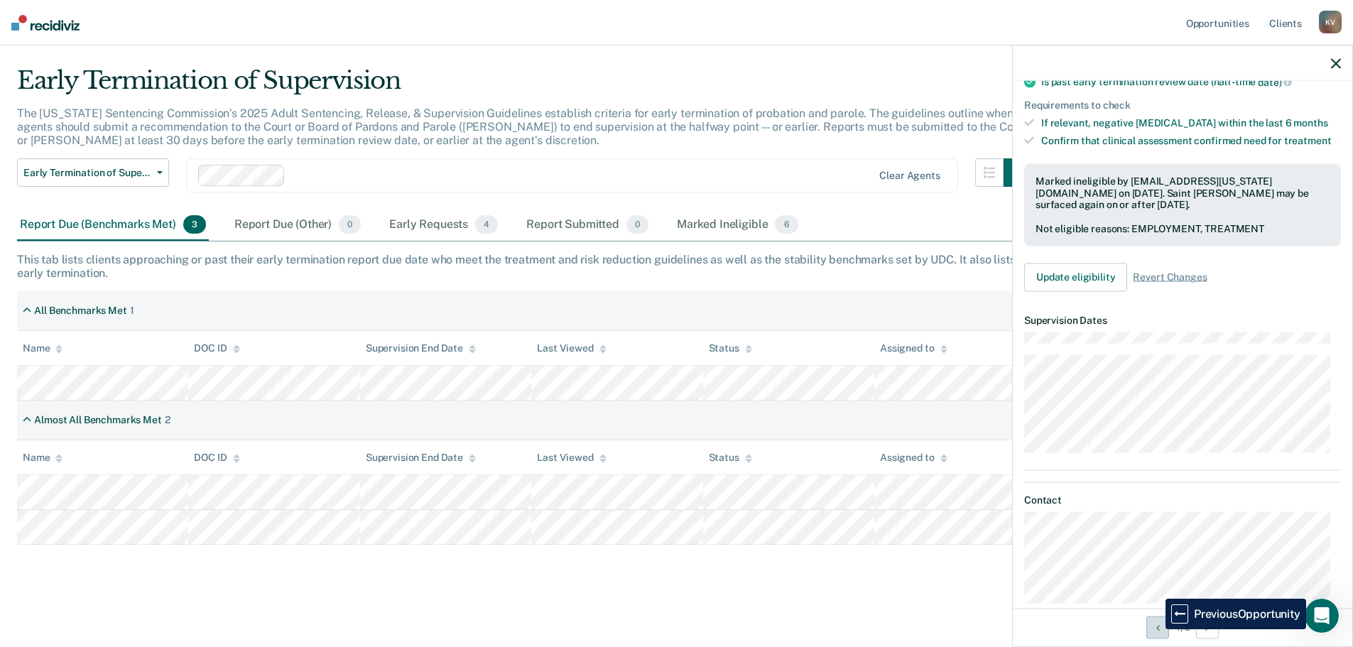
click at [1156, 629] on icon "Previous Opportunity" at bounding box center [1158, 627] width 4 height 10
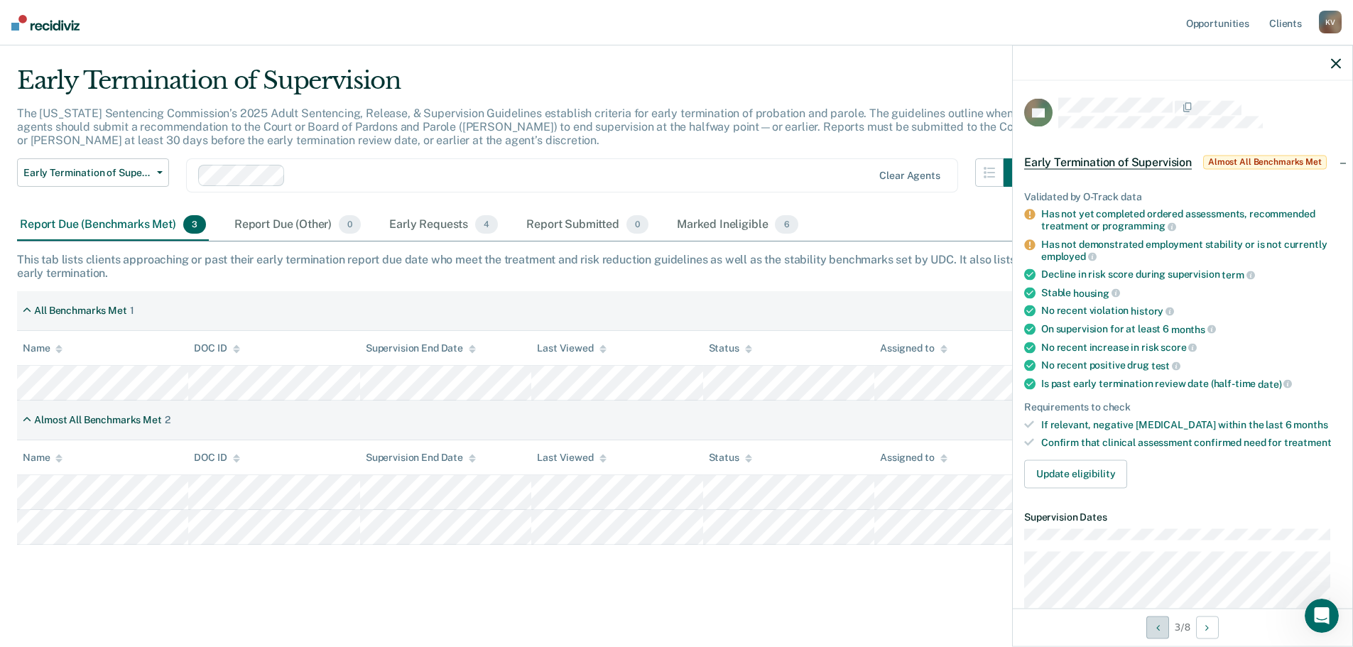
scroll to position [0, 0]
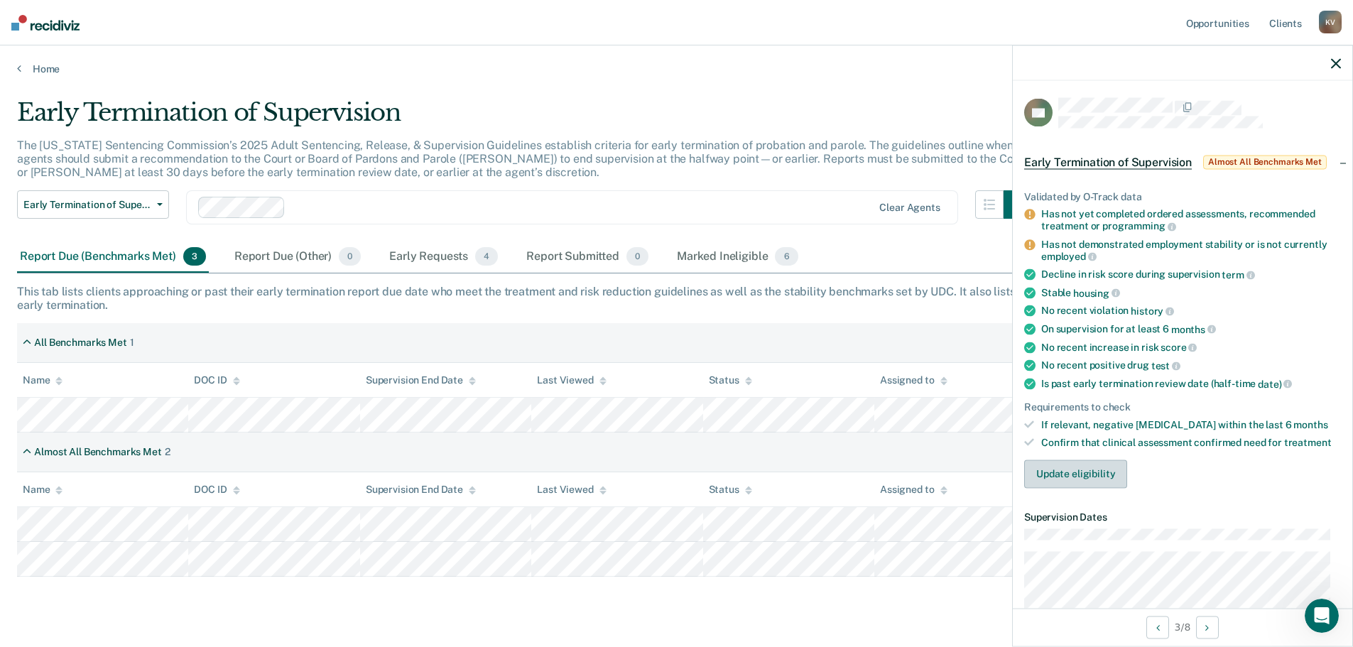
click at [1072, 472] on button "Update eligibility" at bounding box center [1075, 473] width 103 height 28
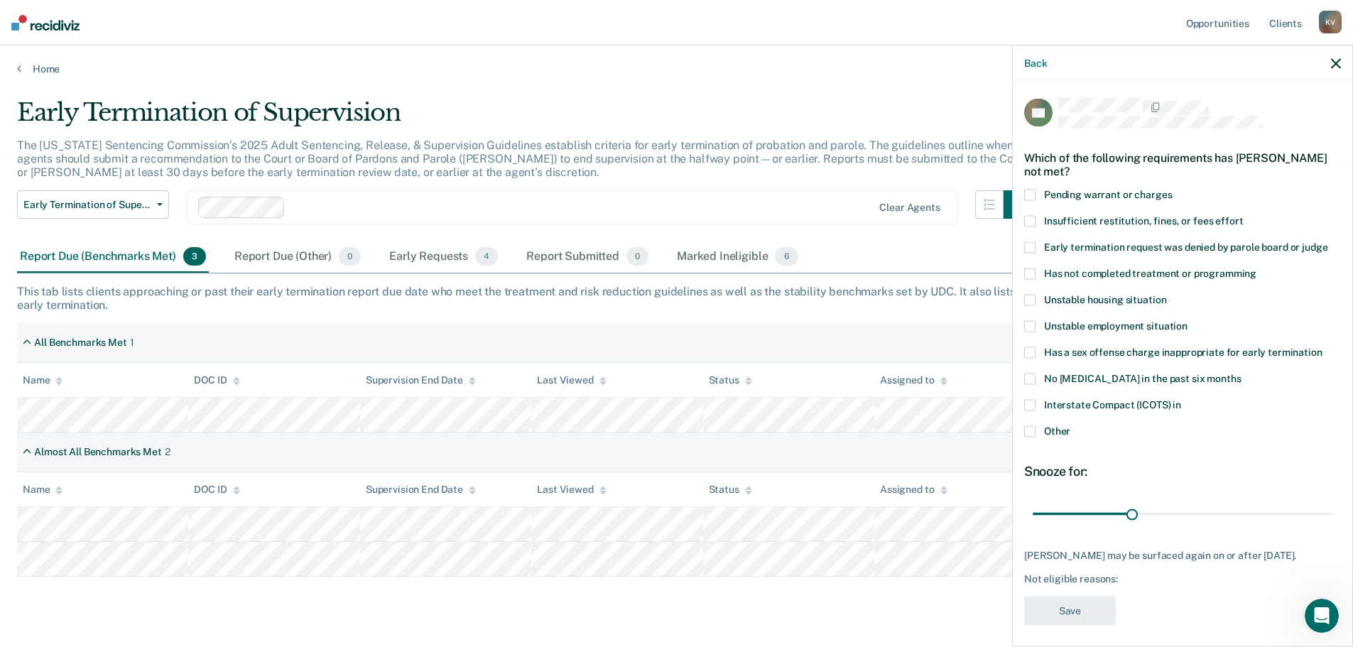
click at [1032, 271] on span at bounding box center [1029, 273] width 11 height 11
click at [1034, 325] on span at bounding box center [1029, 326] width 11 height 11
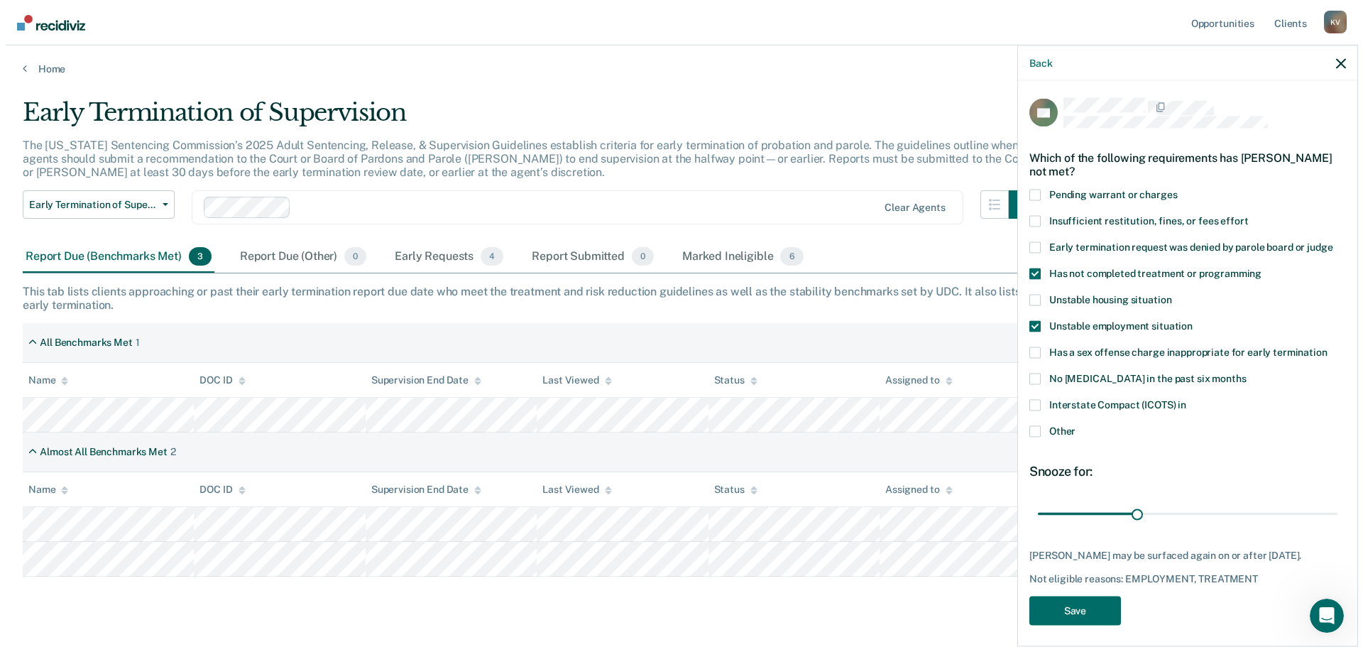
scroll to position [18, 0]
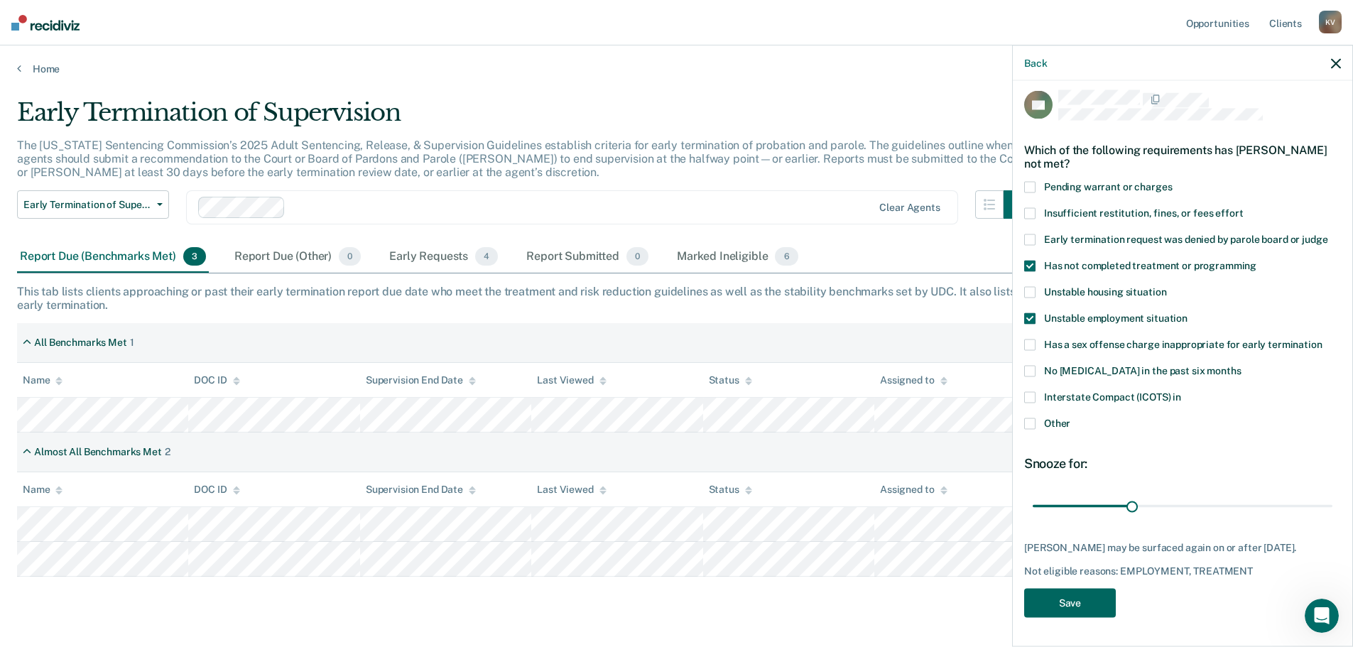
click at [1077, 601] on button "Save" at bounding box center [1070, 603] width 92 height 29
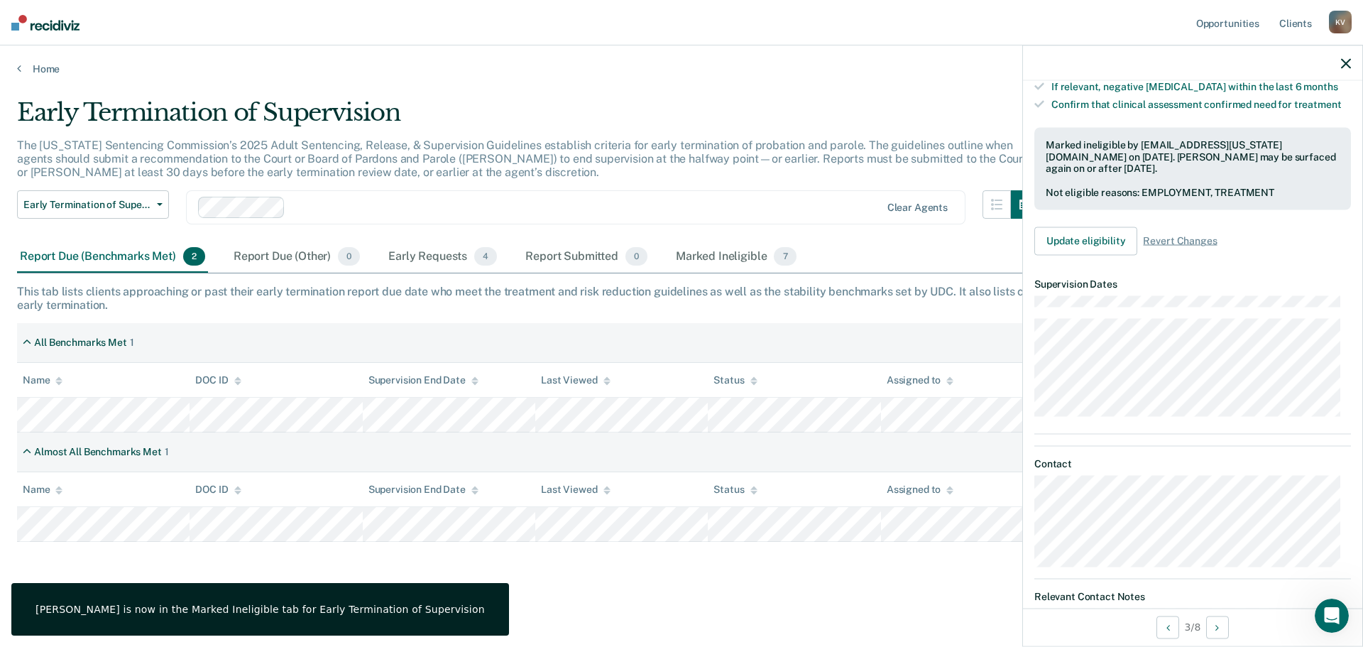
scroll to position [444, 0]
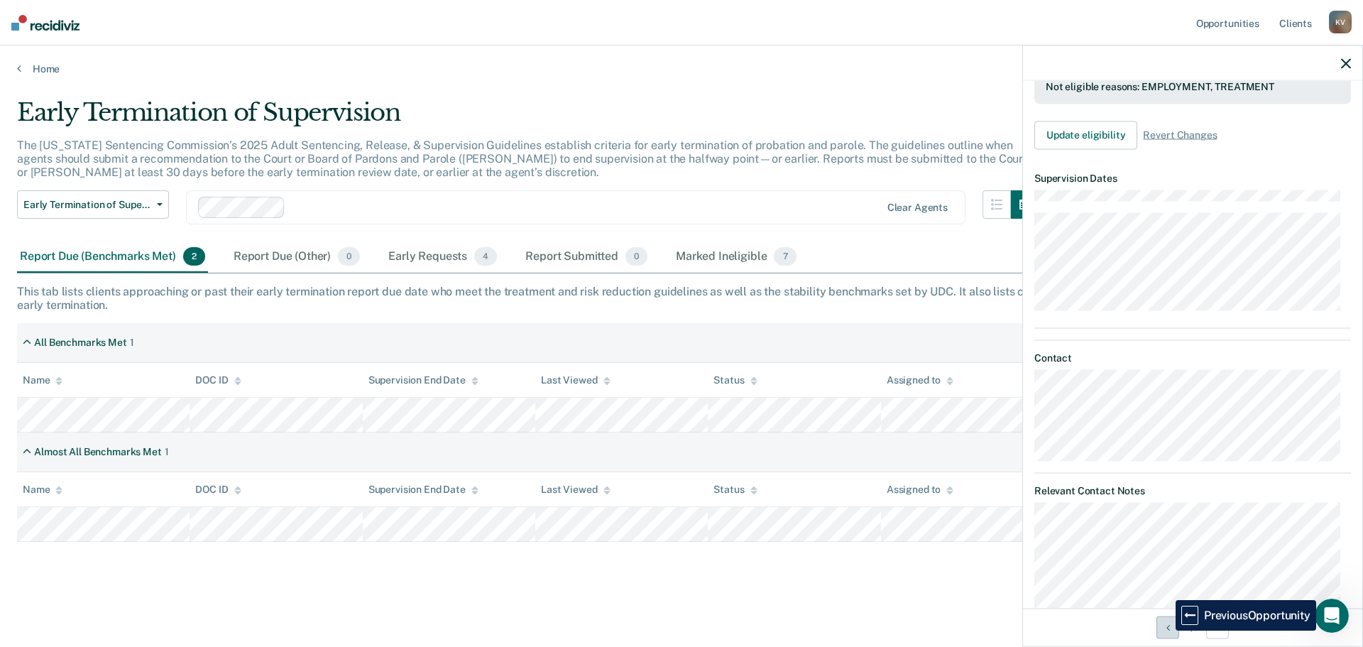
click at [1167, 631] on icon "Previous Opportunity" at bounding box center [1169, 627] width 4 height 10
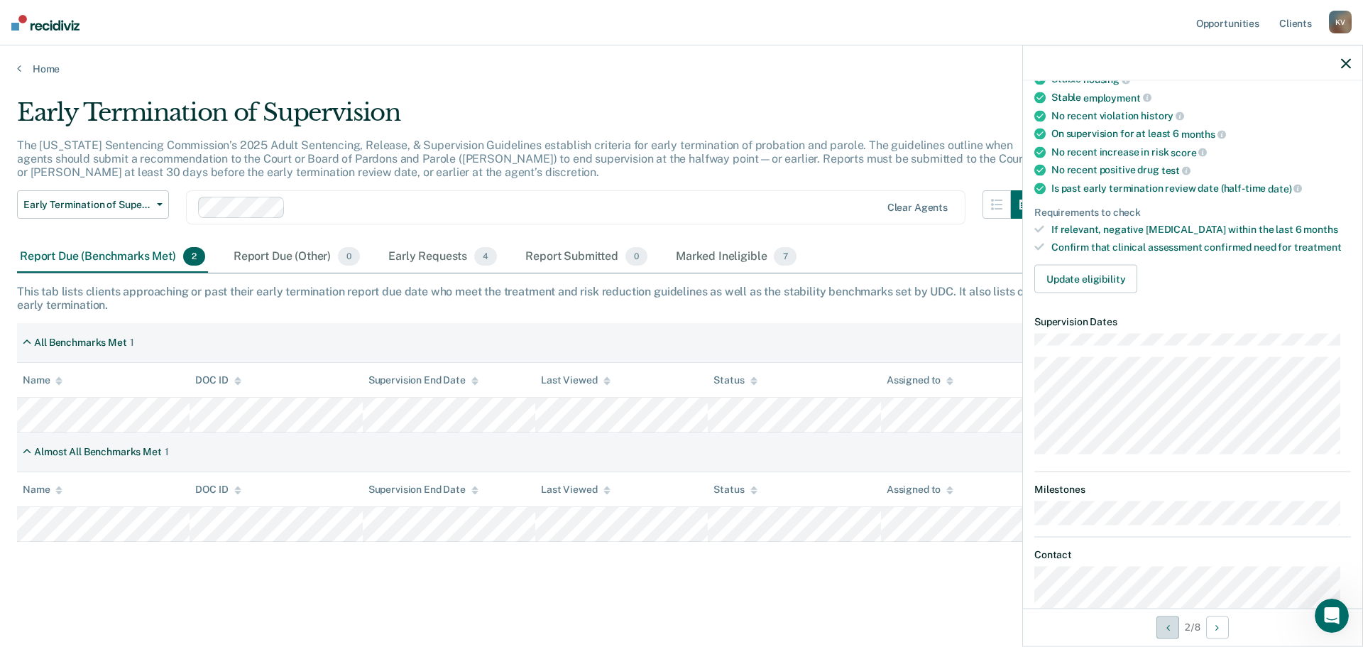
scroll to position [0, 0]
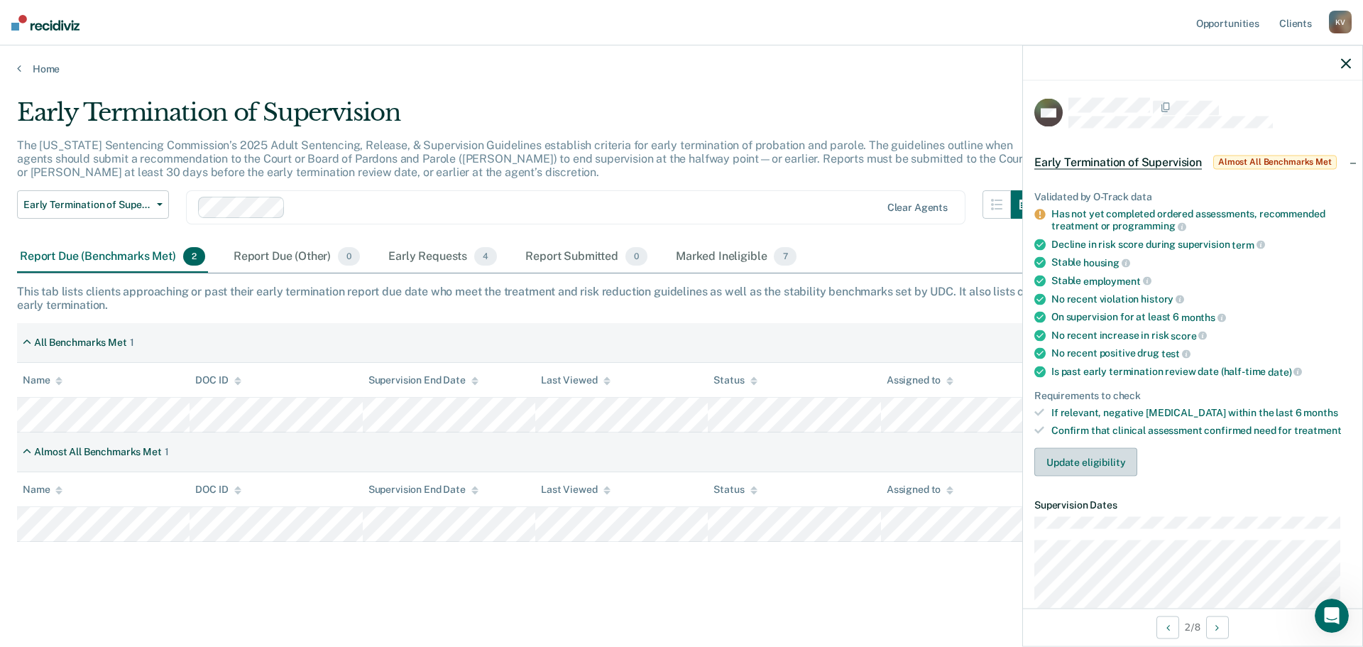
click at [1094, 464] on button "Update eligibility" at bounding box center [1086, 462] width 103 height 28
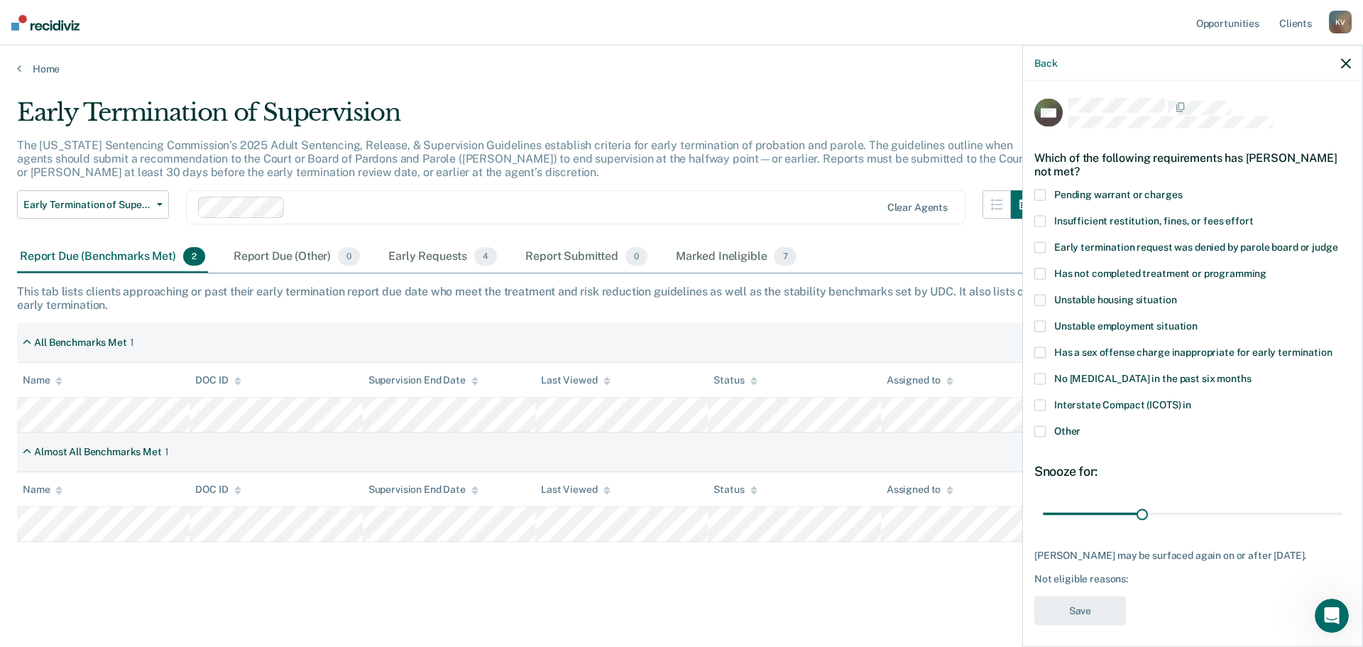
click at [1045, 272] on span at bounding box center [1040, 273] width 11 height 11
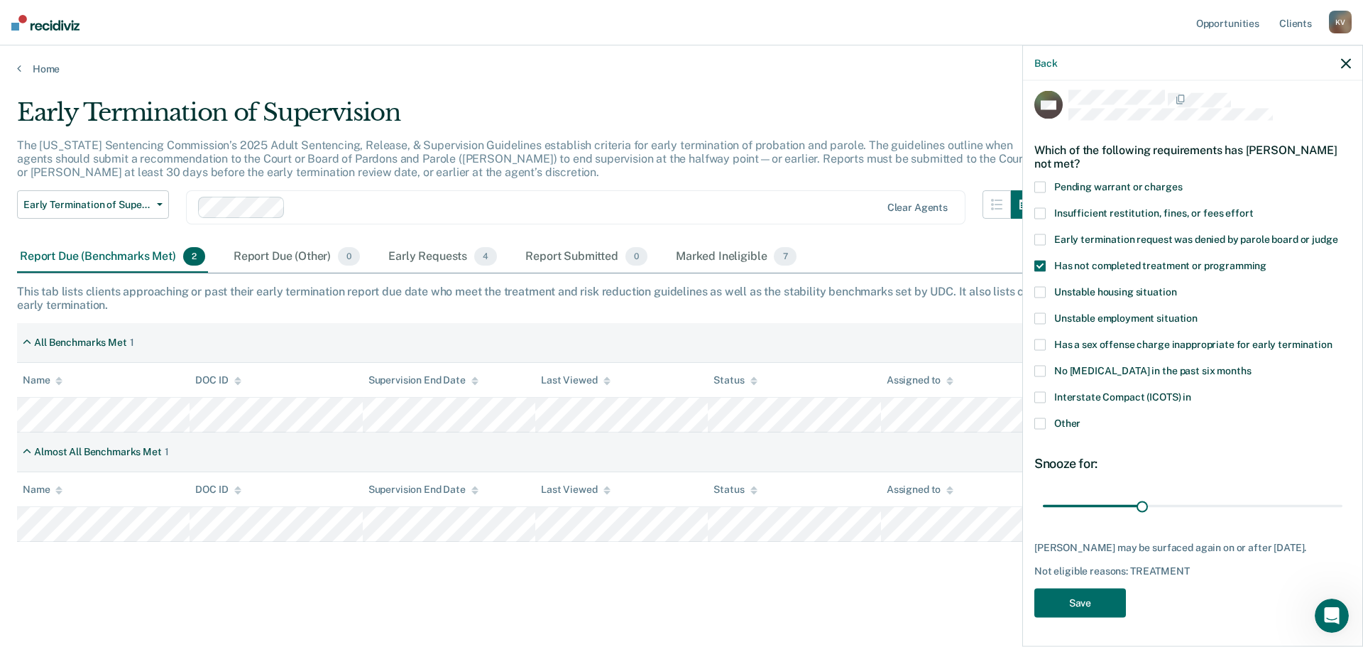
scroll to position [18, 0]
click at [1091, 603] on button "Save" at bounding box center [1081, 603] width 92 height 29
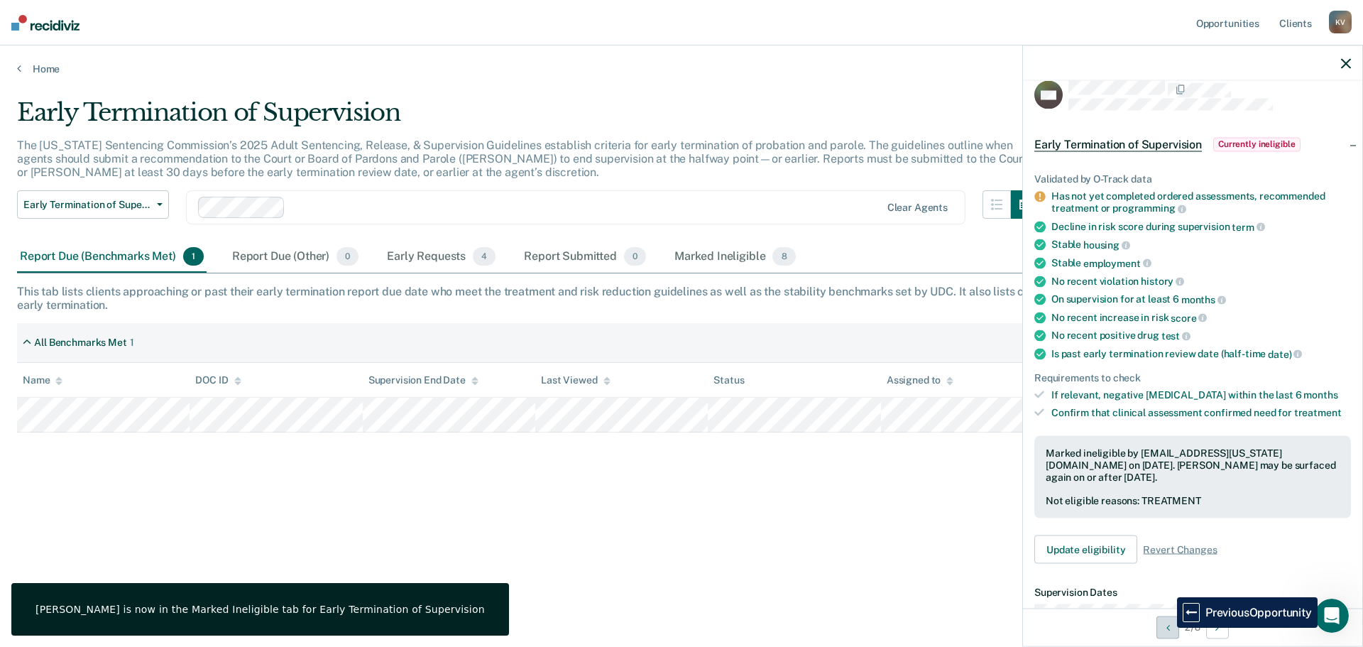
click at [1167, 628] on icon "Previous Opportunity" at bounding box center [1169, 627] width 4 height 10
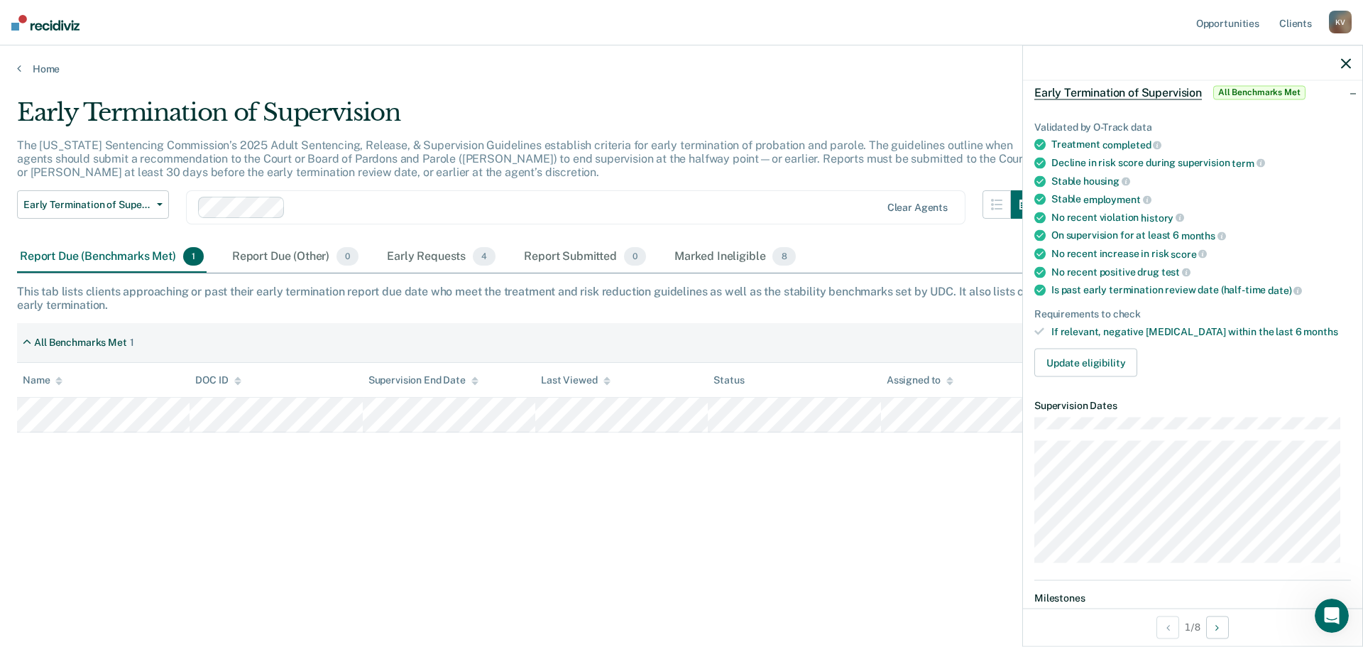
scroll to position [0, 0]
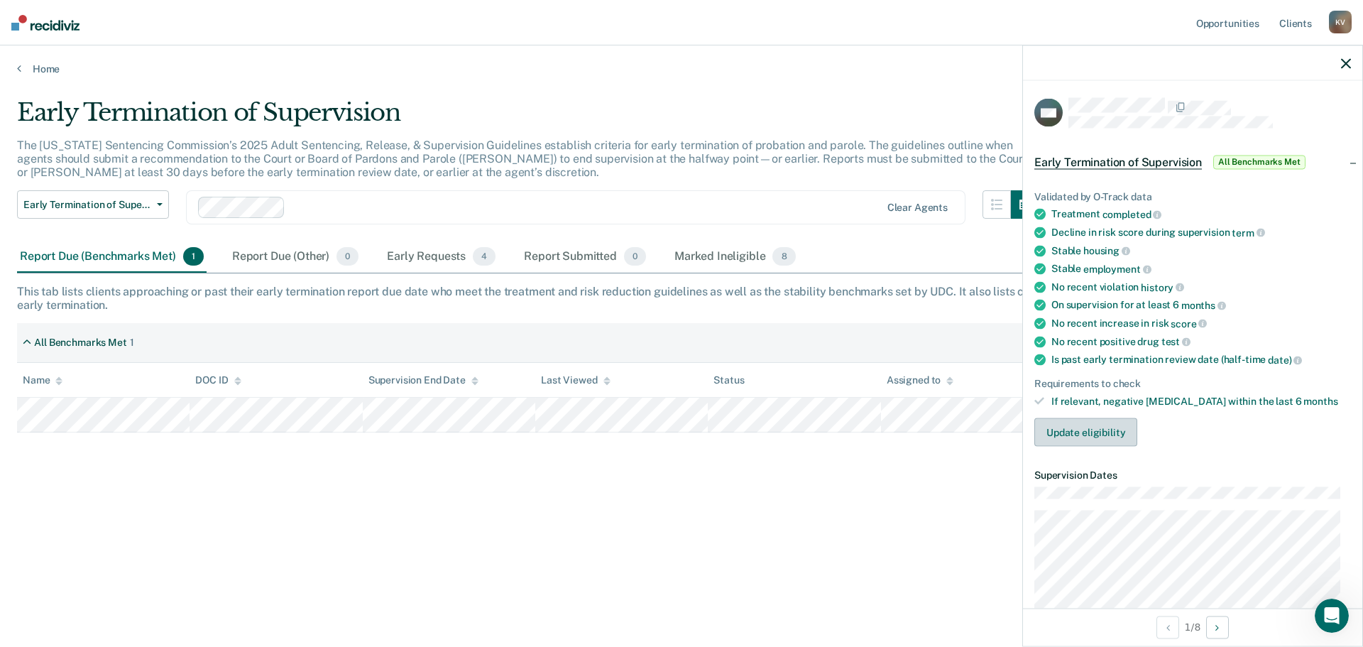
click at [1085, 436] on button "Update eligibility" at bounding box center [1086, 432] width 103 height 28
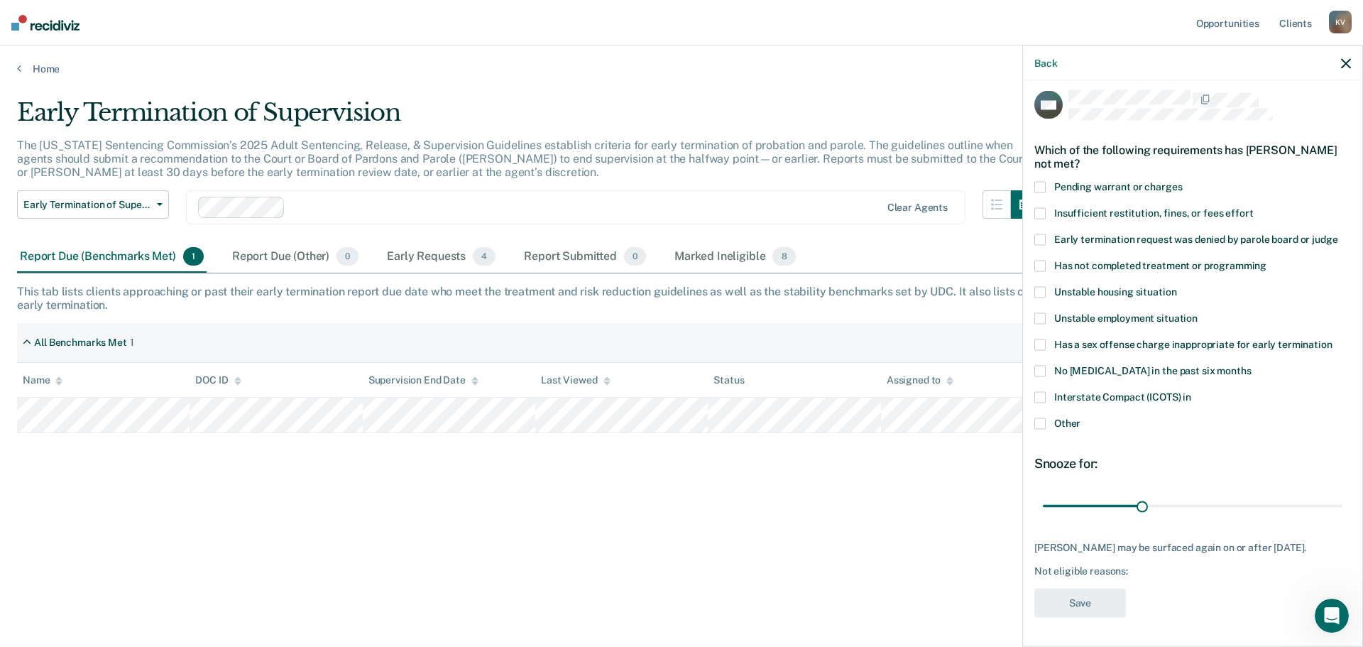
scroll to position [18, 0]
click at [1351, 62] on icon "button" at bounding box center [1346, 63] width 10 height 10
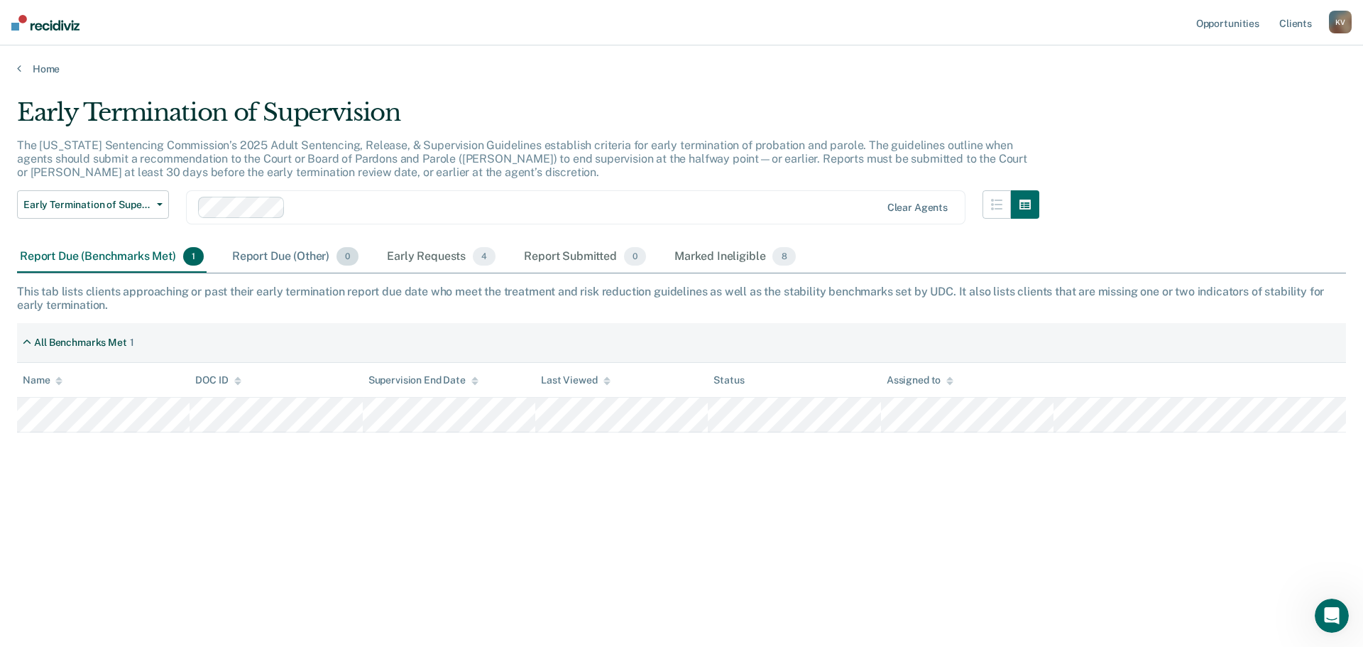
click at [293, 259] on div "Report Due (Other) 0" at bounding box center [295, 256] width 132 height 31
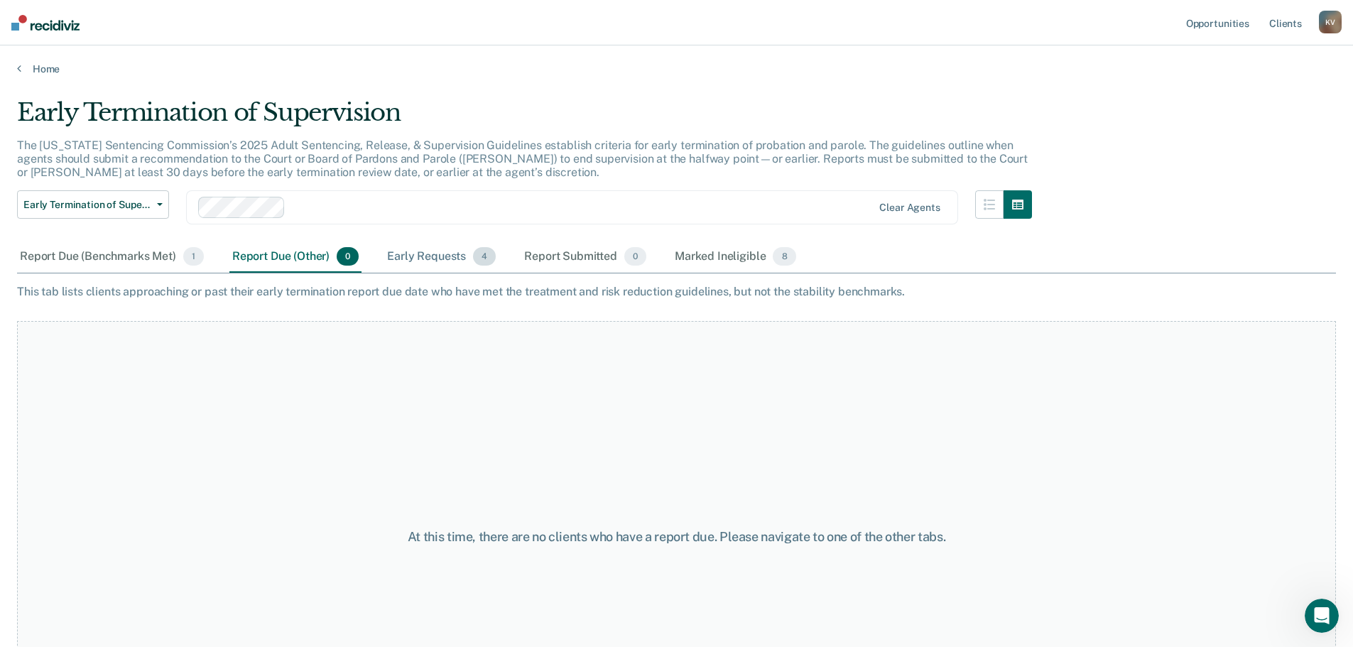
click at [400, 256] on div "Early Requests 4" at bounding box center [441, 256] width 114 height 31
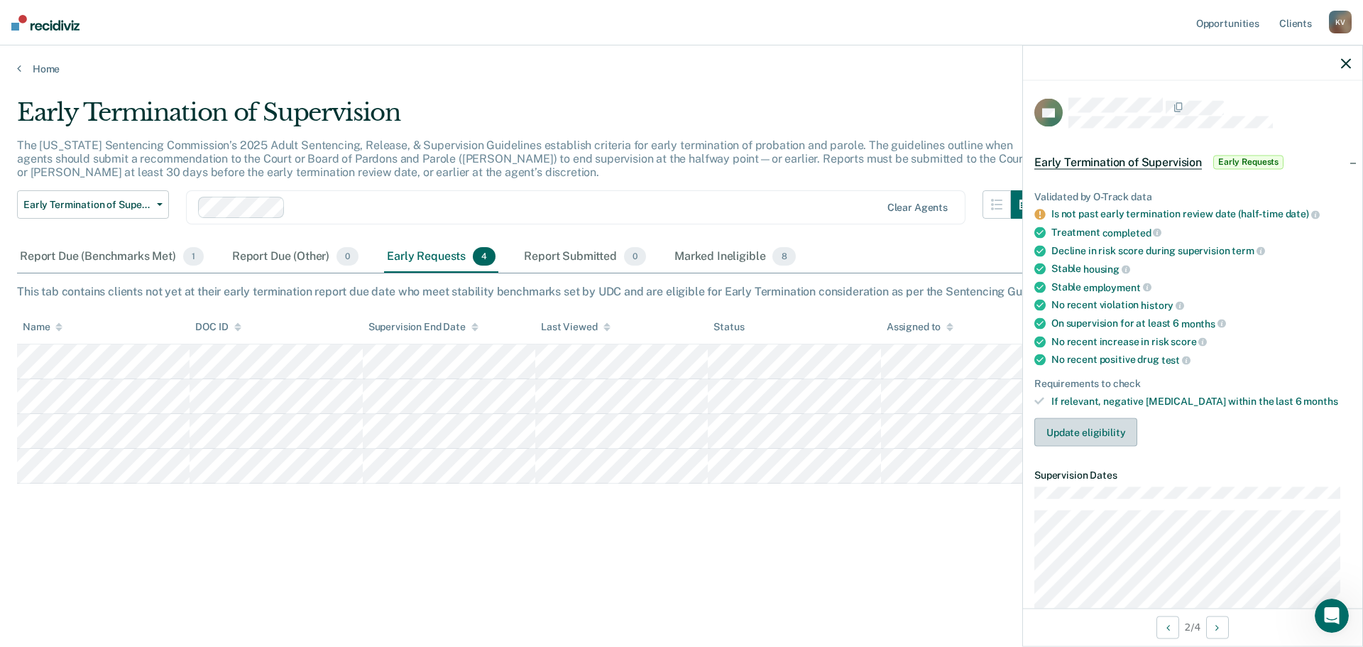
click at [1081, 437] on button "Update eligibility" at bounding box center [1086, 432] width 103 height 28
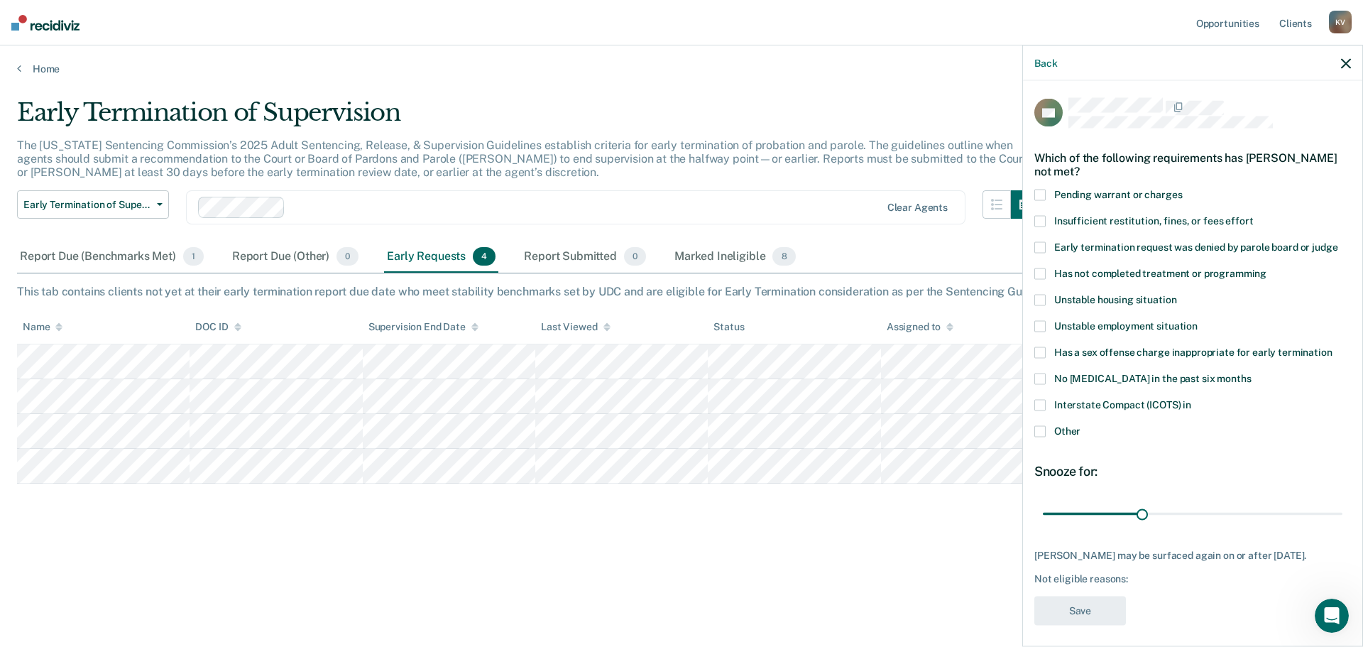
click at [1040, 405] on span at bounding box center [1040, 405] width 11 height 11
click at [1070, 618] on button "Save" at bounding box center [1081, 610] width 92 height 29
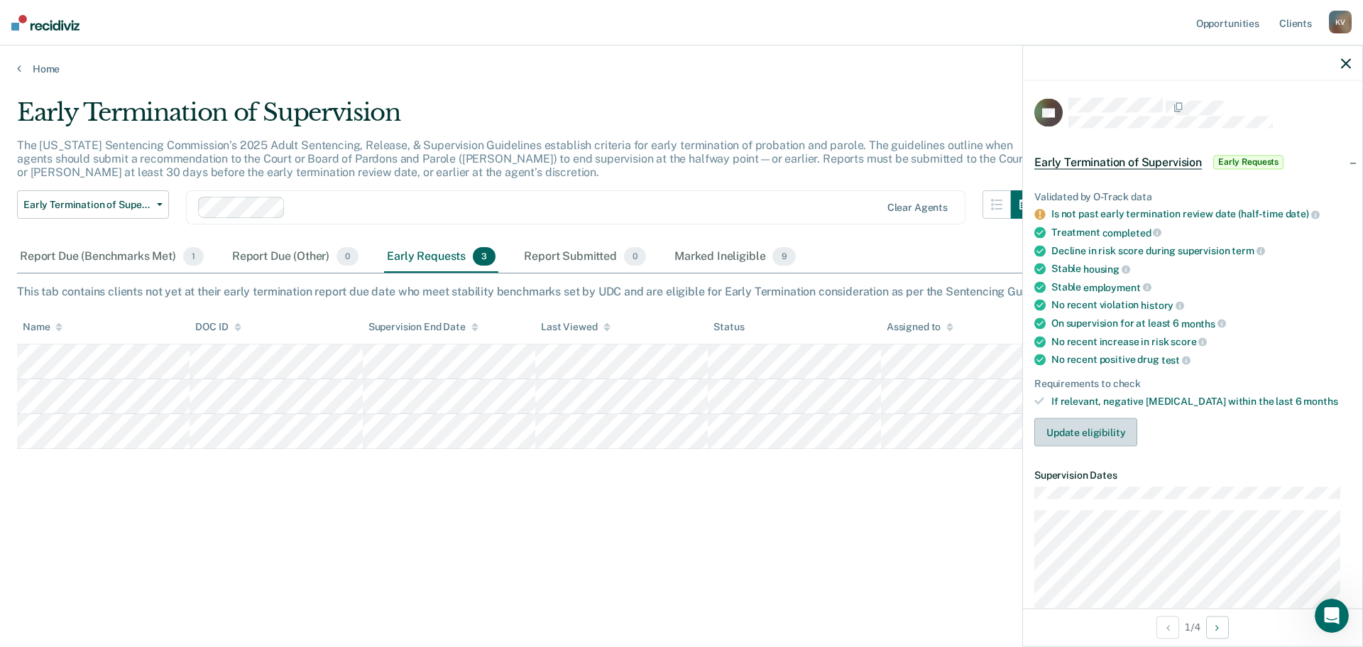
click at [1069, 435] on button "Update eligibility" at bounding box center [1086, 432] width 103 height 28
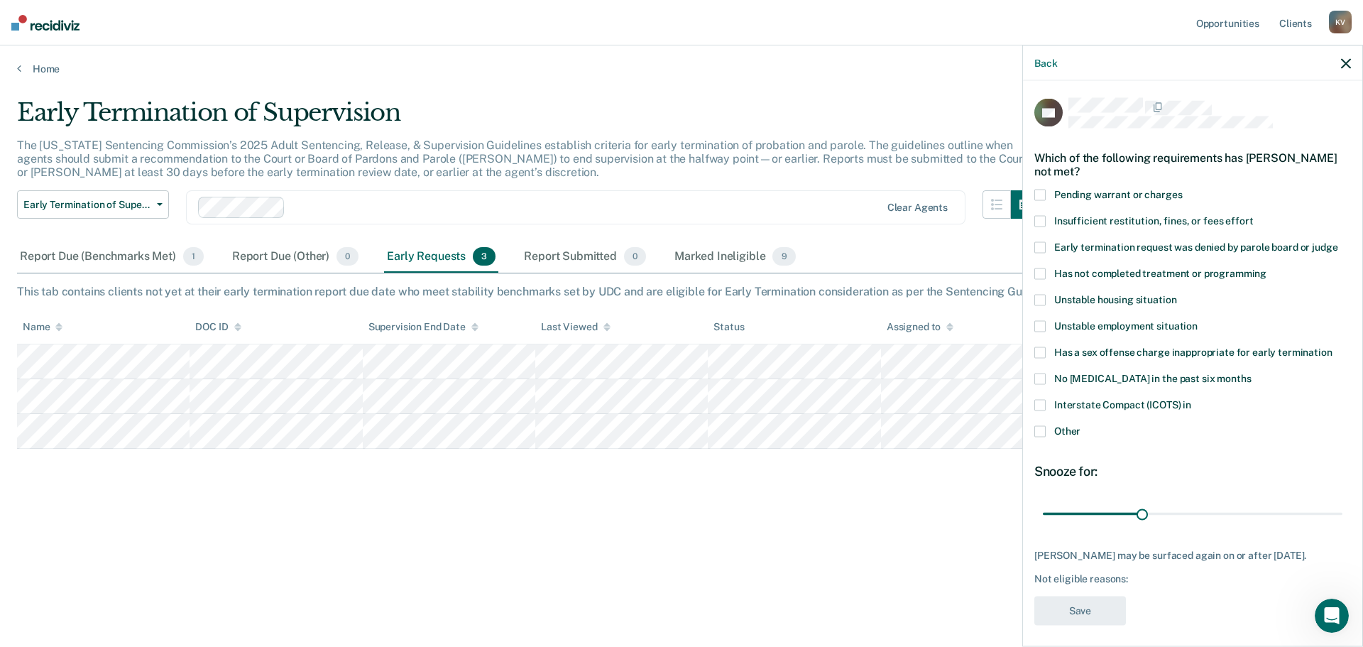
click at [1043, 433] on span at bounding box center [1040, 431] width 11 height 11
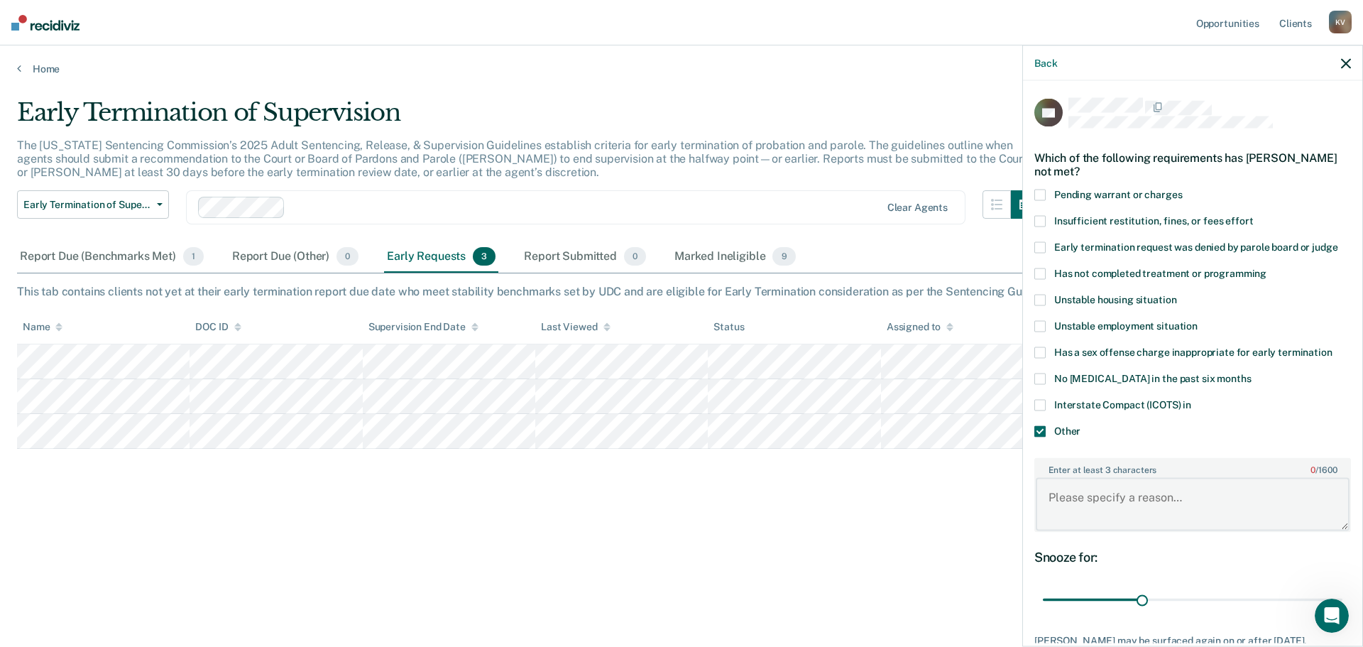
click at [1073, 504] on textarea "Enter at least 3 characters 0 / 1600" at bounding box center [1193, 504] width 314 height 53
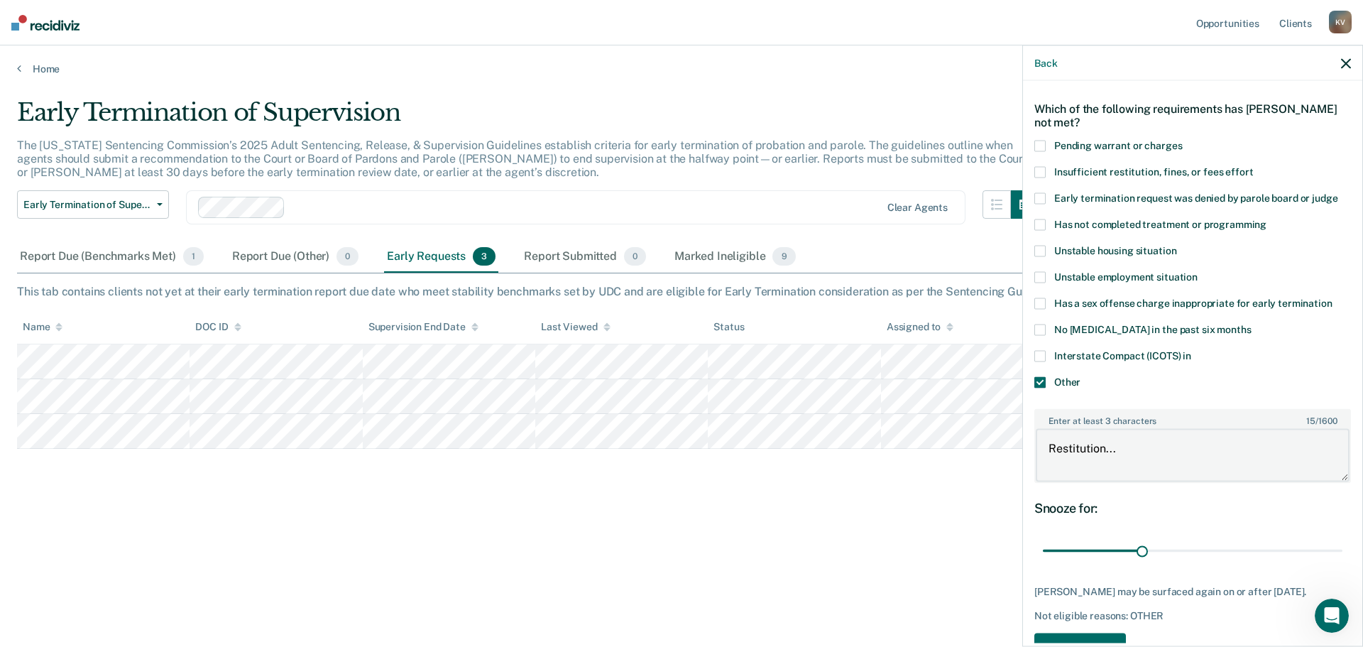
scroll to position [104, 0]
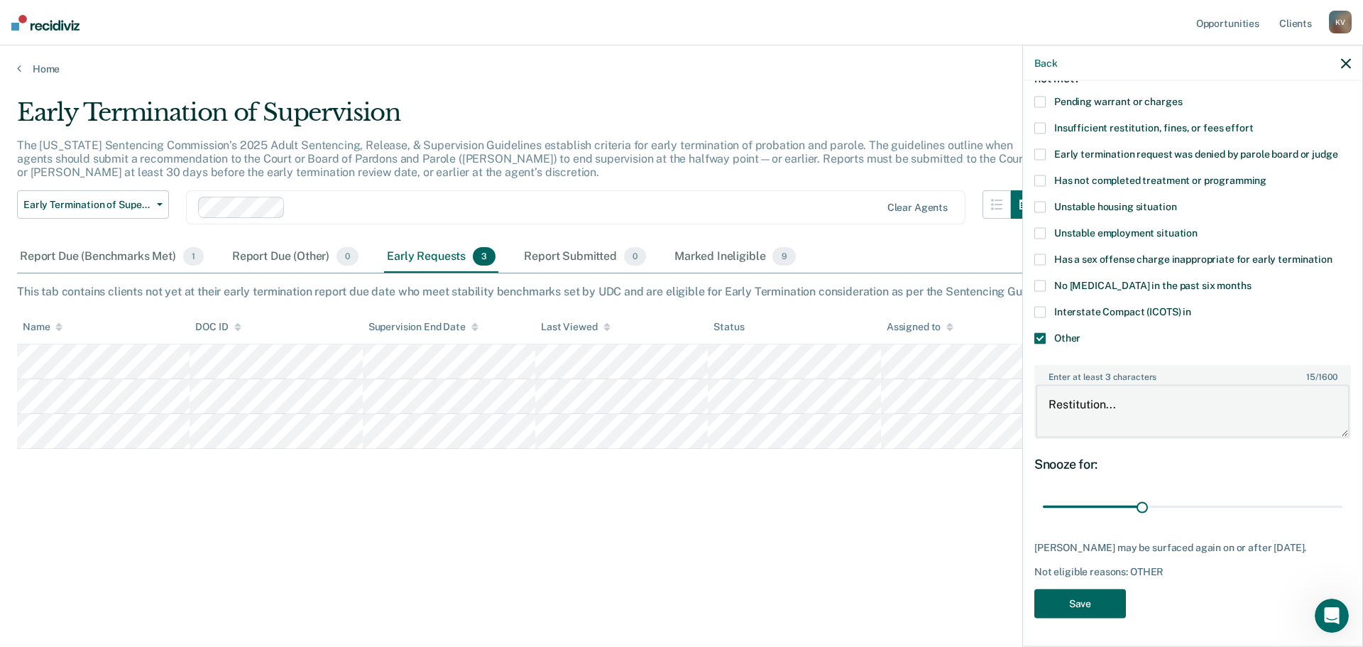
type textarea "Restitution..."
click at [1086, 604] on button "Save" at bounding box center [1081, 603] width 92 height 29
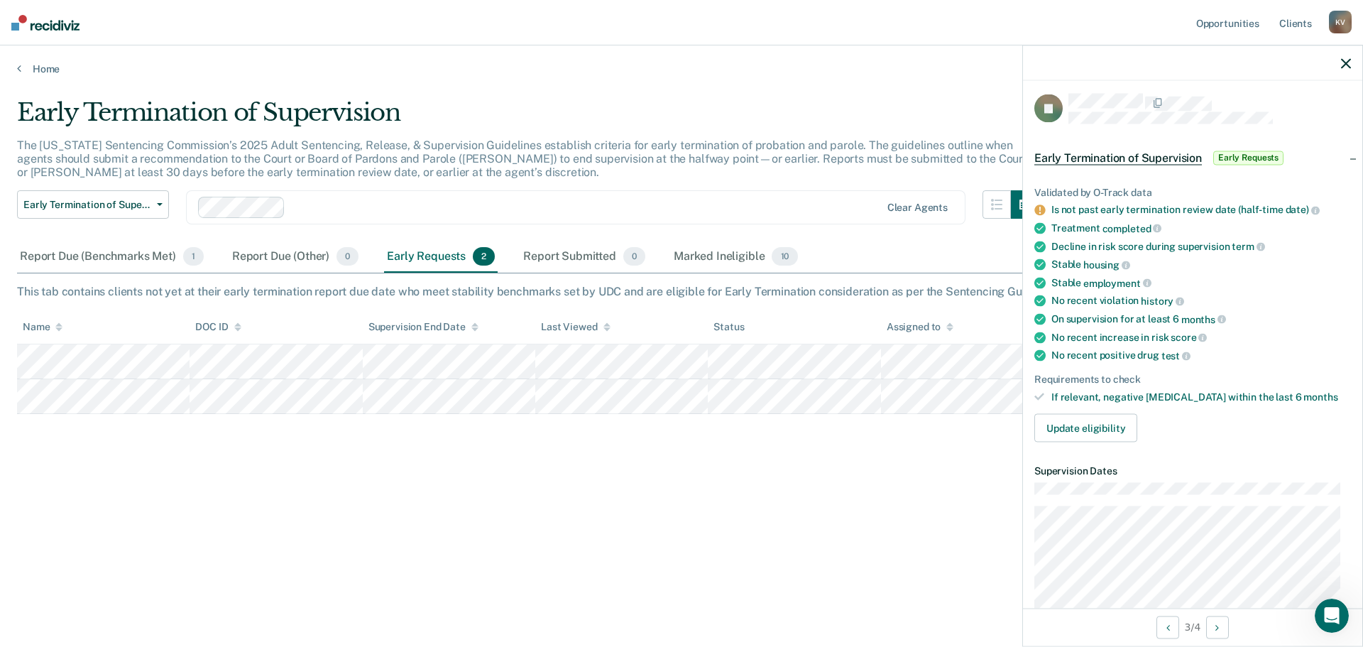
scroll to position [0, 0]
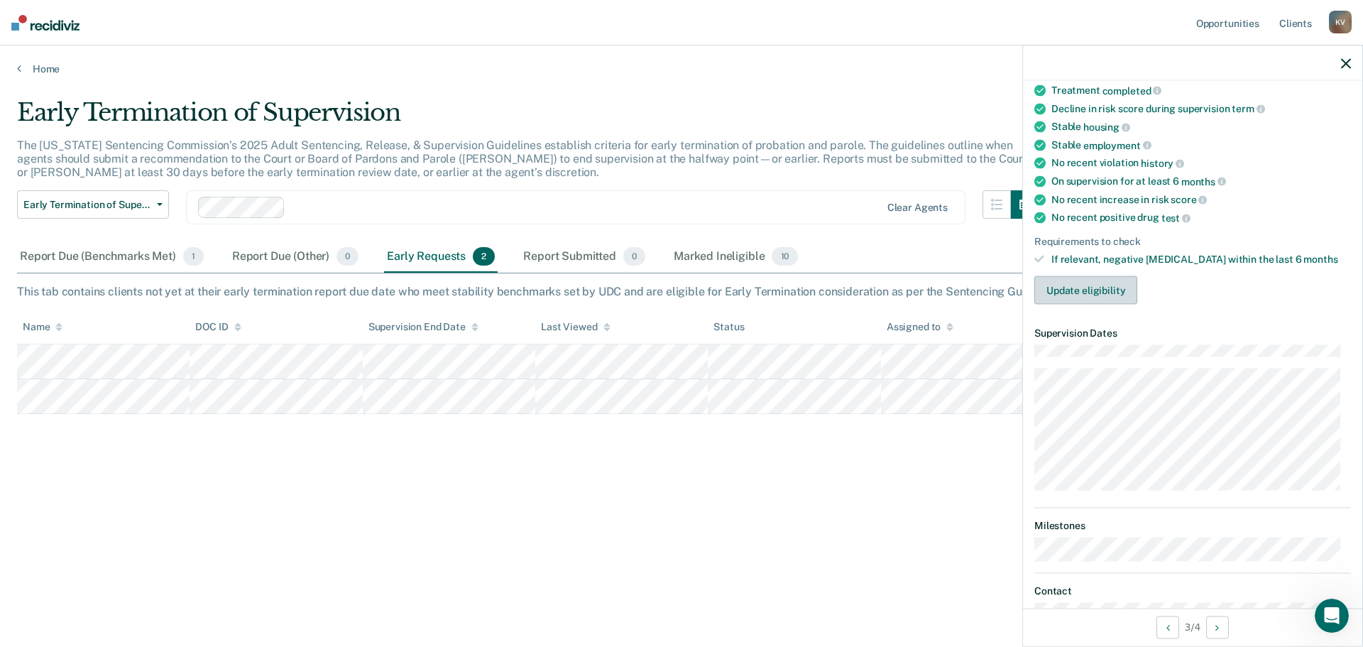
click at [1086, 288] on button "Update eligibility" at bounding box center [1086, 290] width 103 height 28
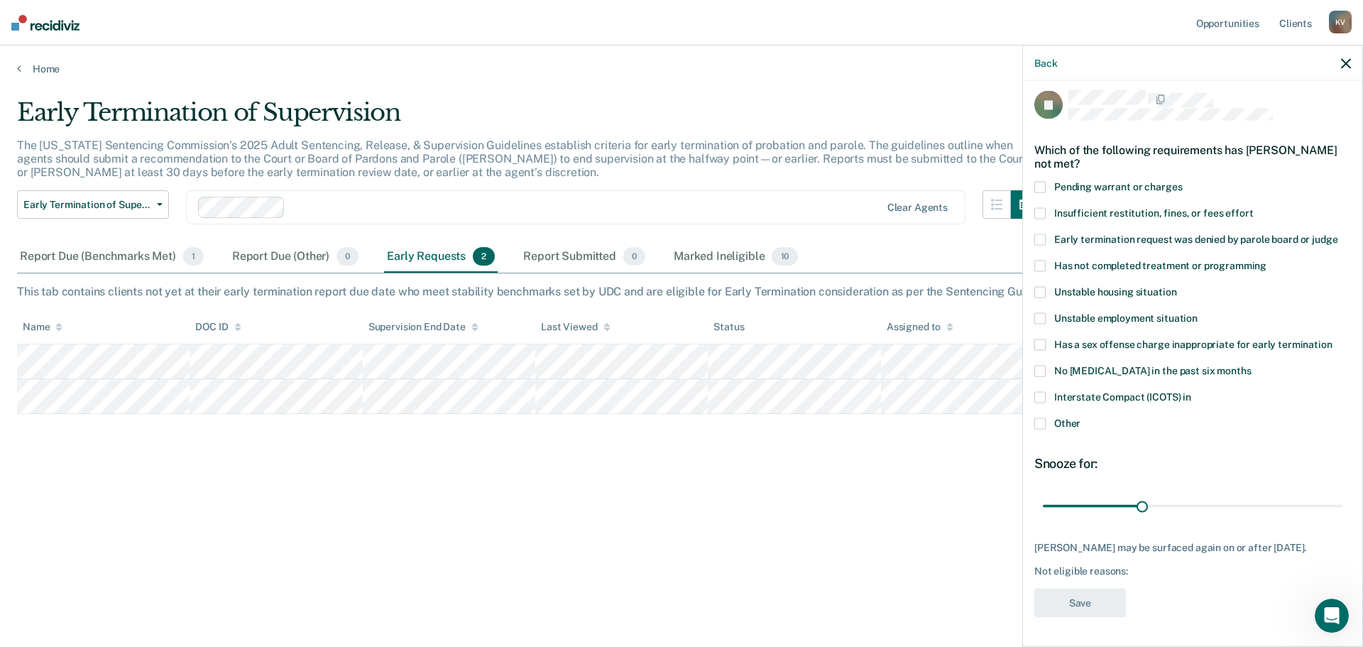
click at [1045, 418] on span at bounding box center [1040, 423] width 11 height 11
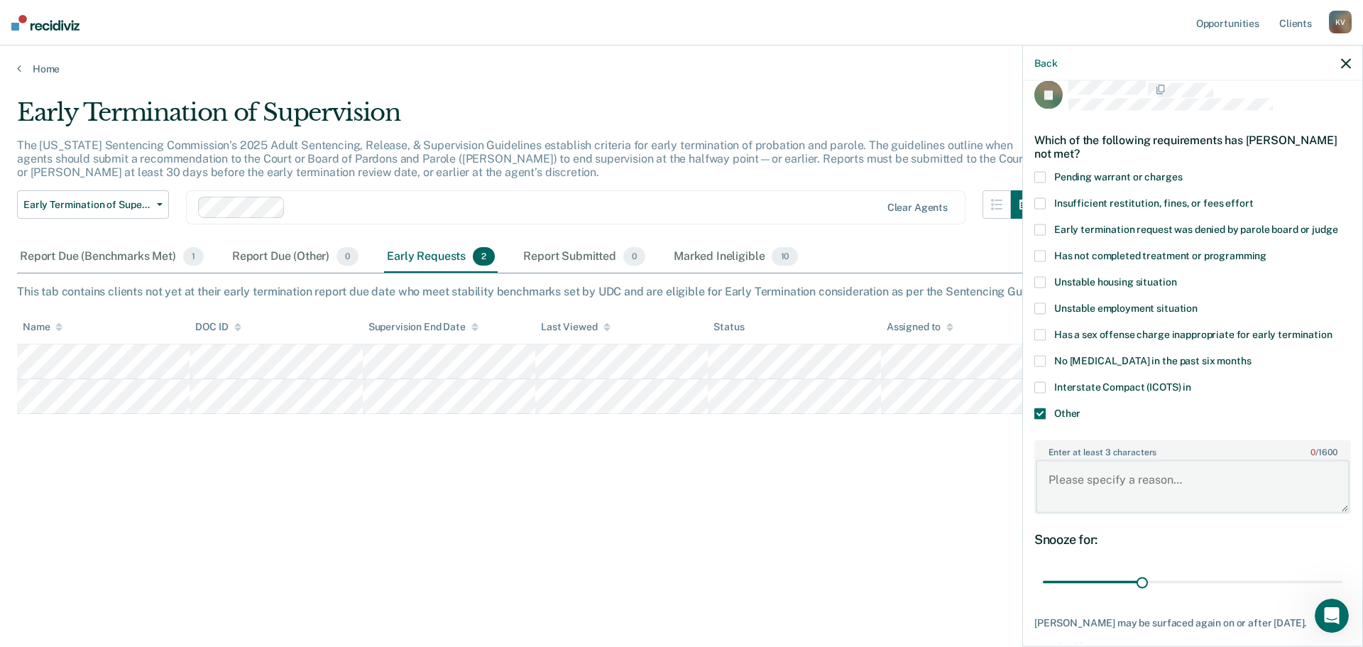
click at [1094, 491] on textarea "Enter at least 3 characters 0 / 1600" at bounding box center [1193, 486] width 314 height 53
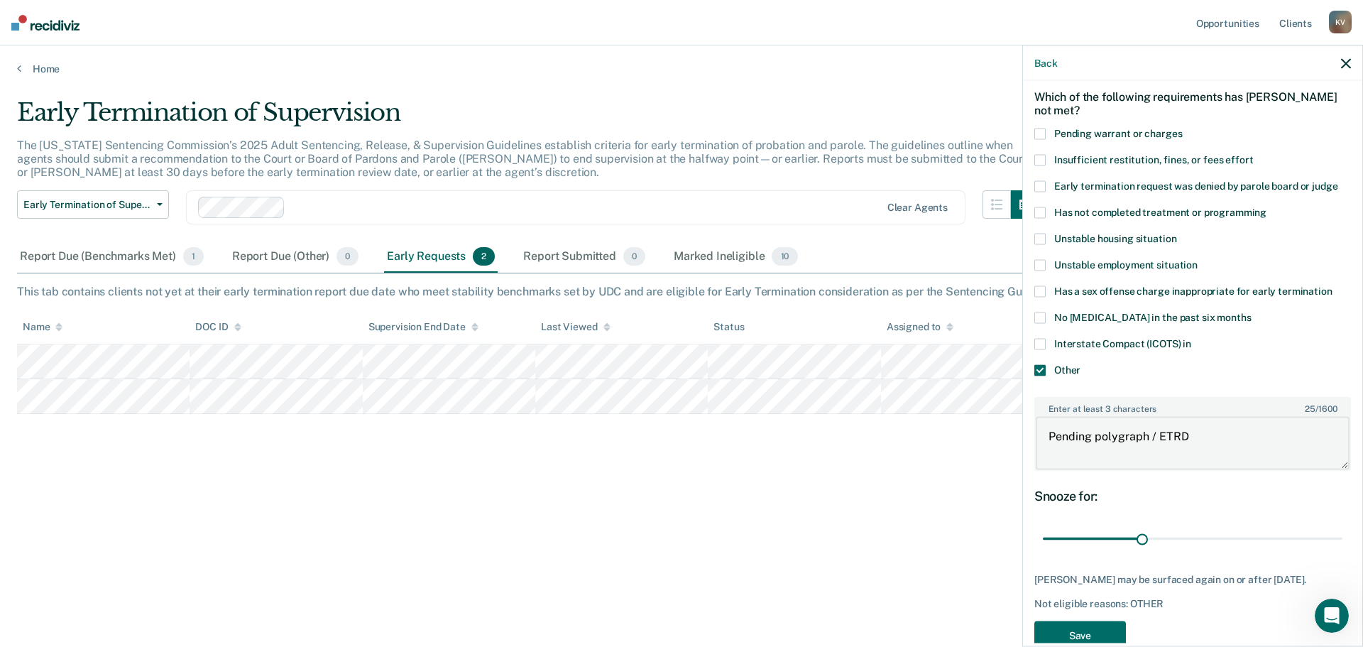
scroll to position [104, 0]
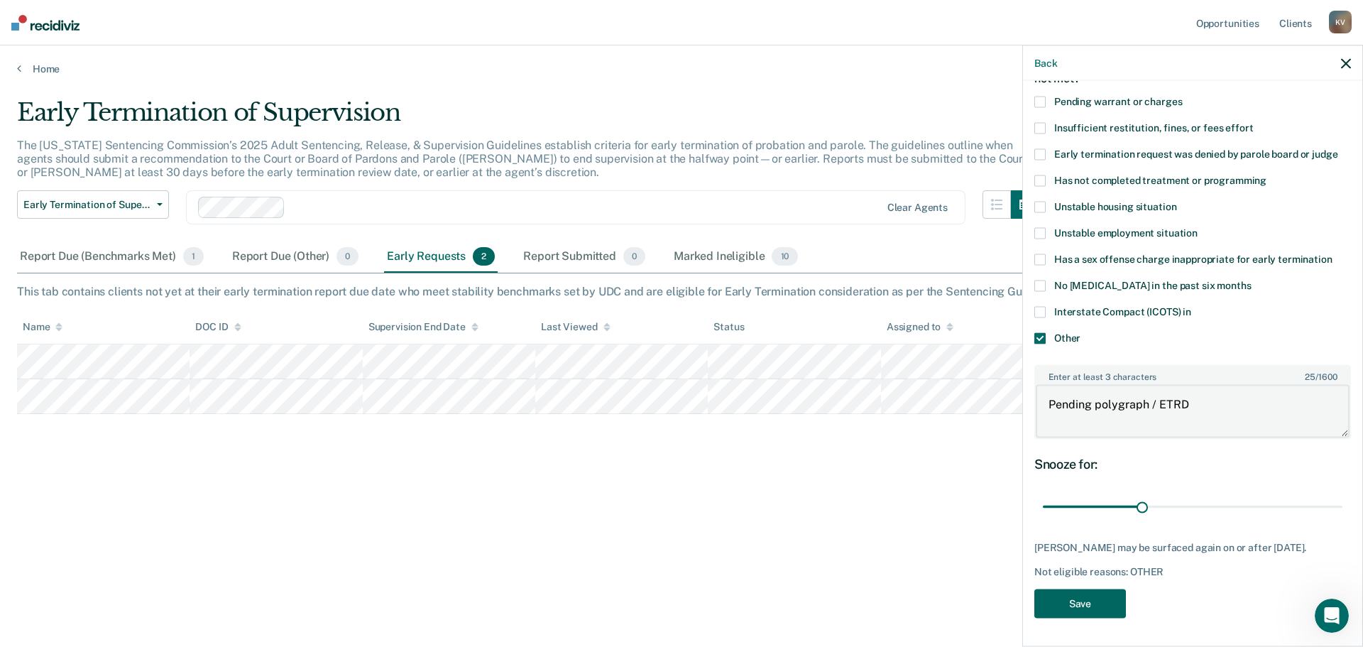
type textarea "Pending polygraph / ETRD"
click at [1091, 603] on button "Save" at bounding box center [1081, 603] width 92 height 29
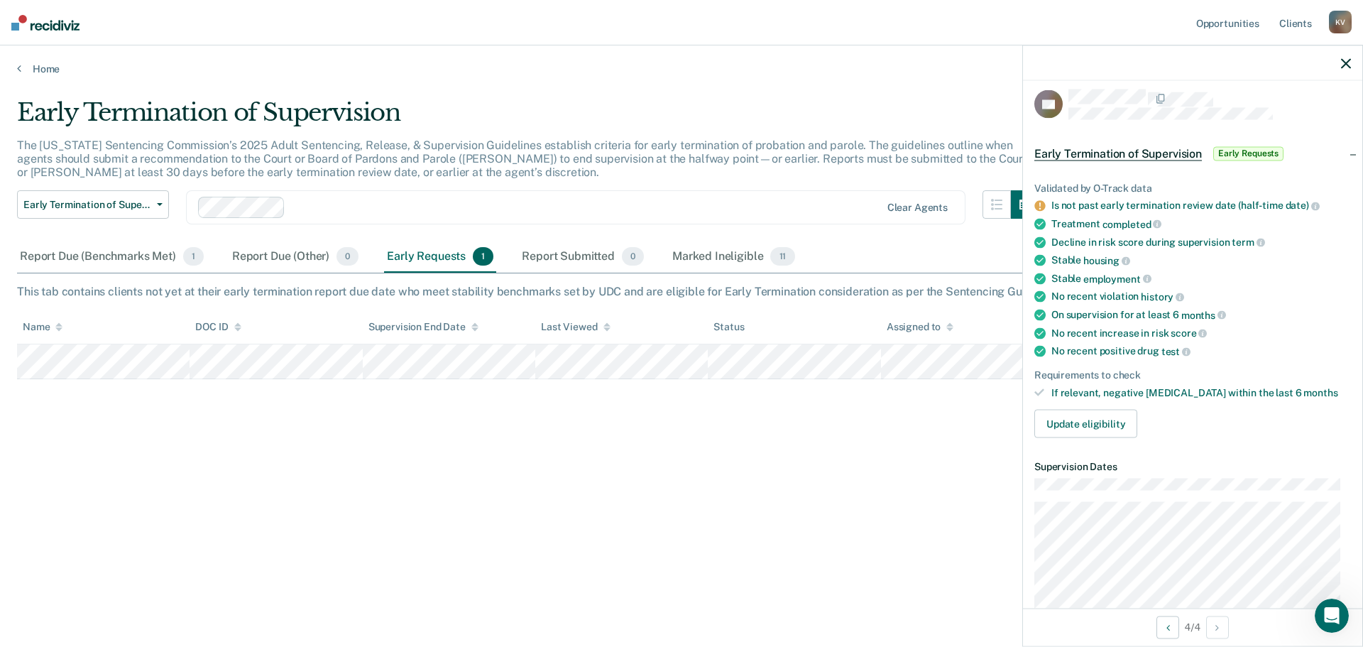
scroll to position [0, 0]
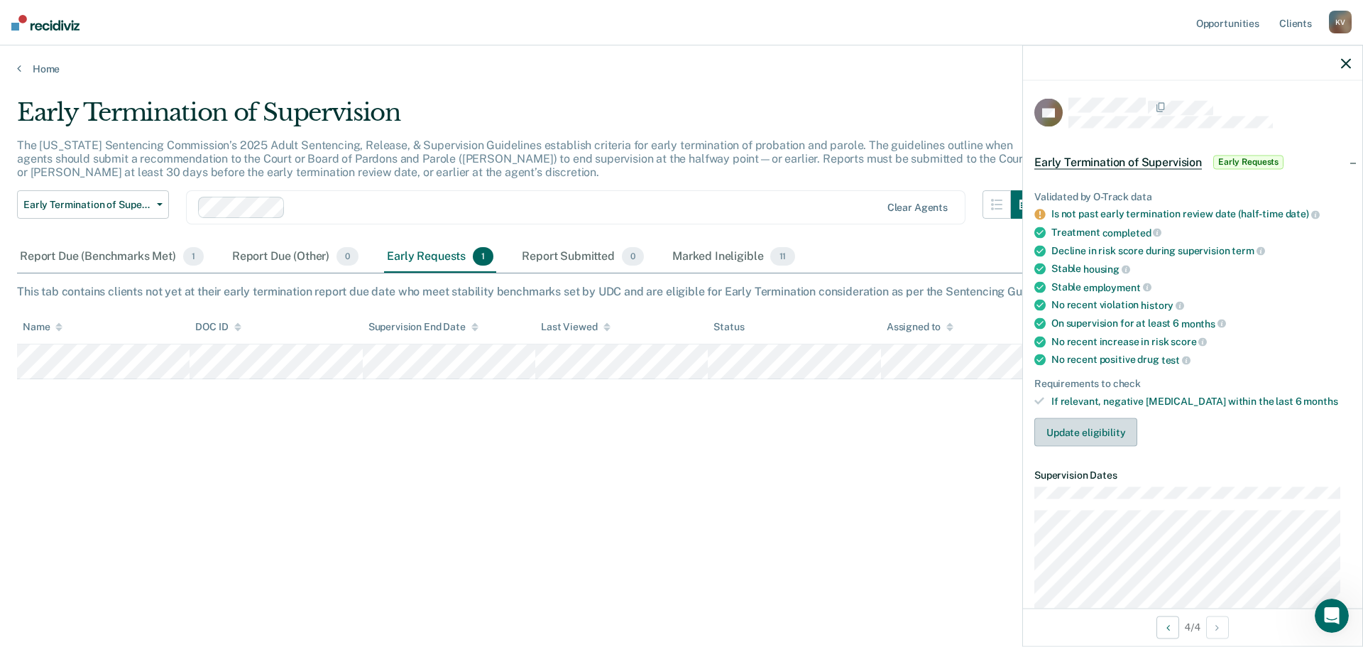
click at [1083, 432] on button "Update eligibility" at bounding box center [1086, 432] width 103 height 28
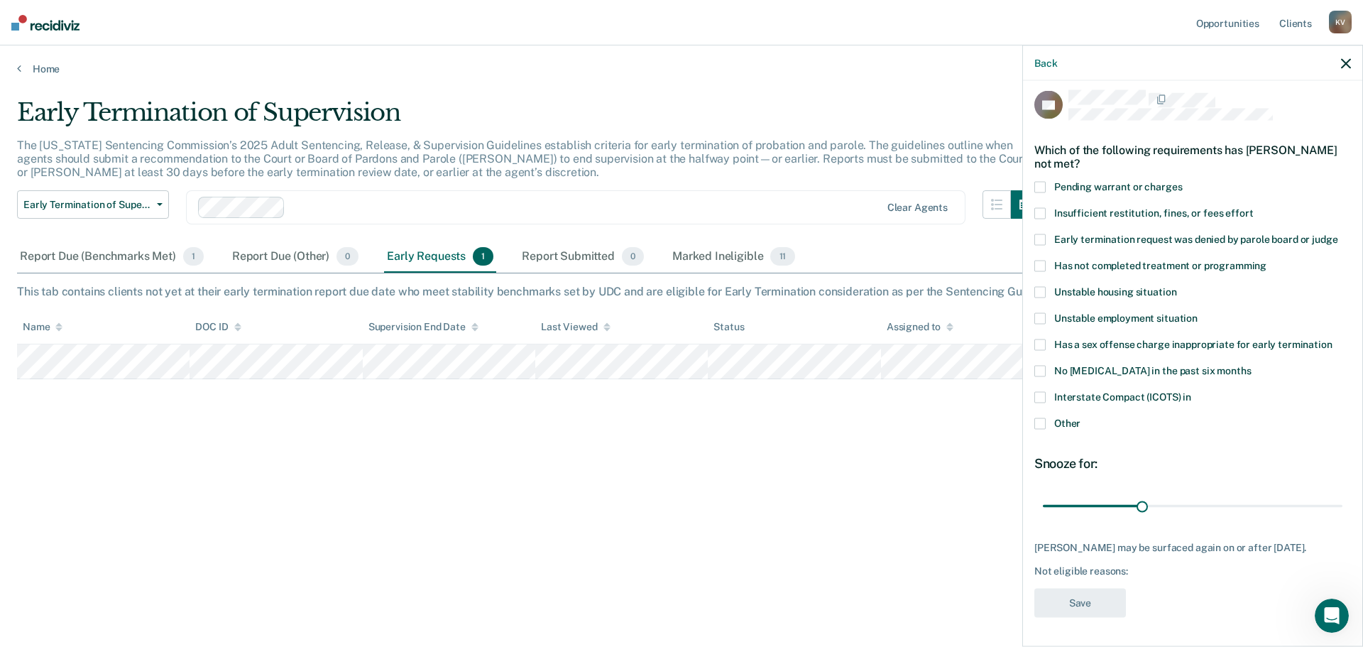
scroll to position [18, 0]
click at [1042, 418] on span at bounding box center [1040, 423] width 11 height 11
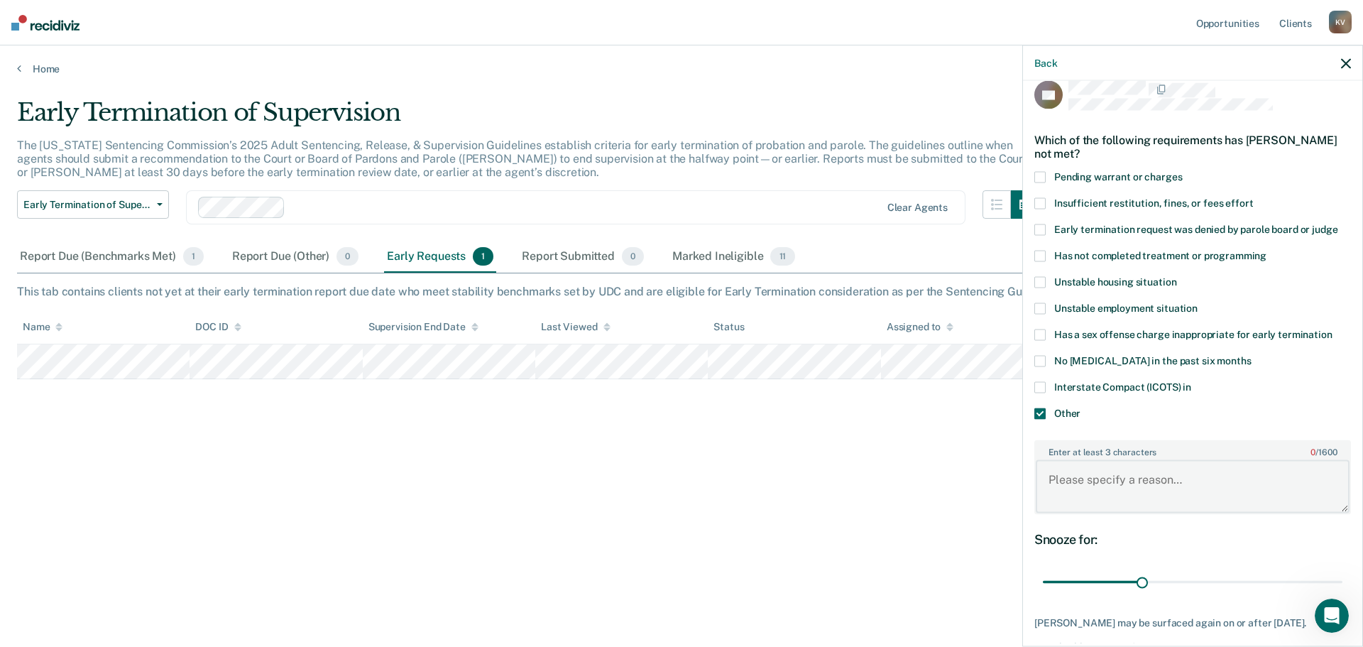
click at [1121, 487] on textarea "Enter at least 3 characters 0 / 1600" at bounding box center [1193, 486] width 314 height 53
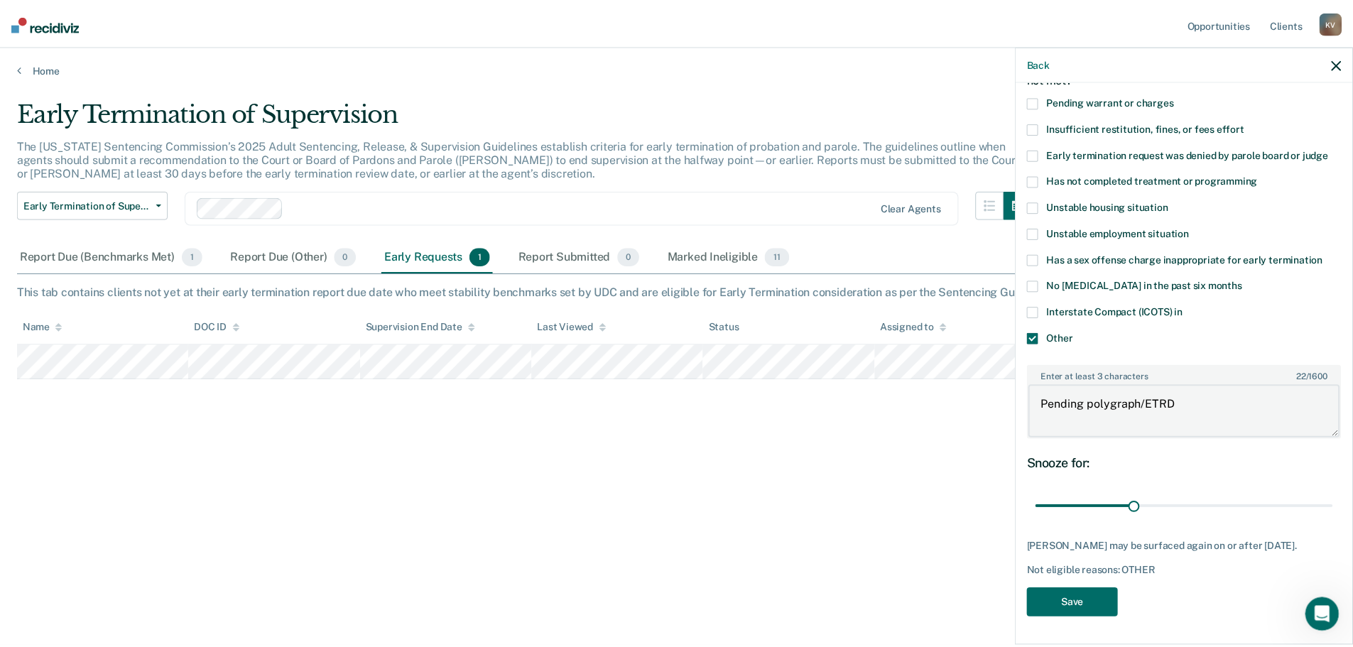
scroll to position [104, 0]
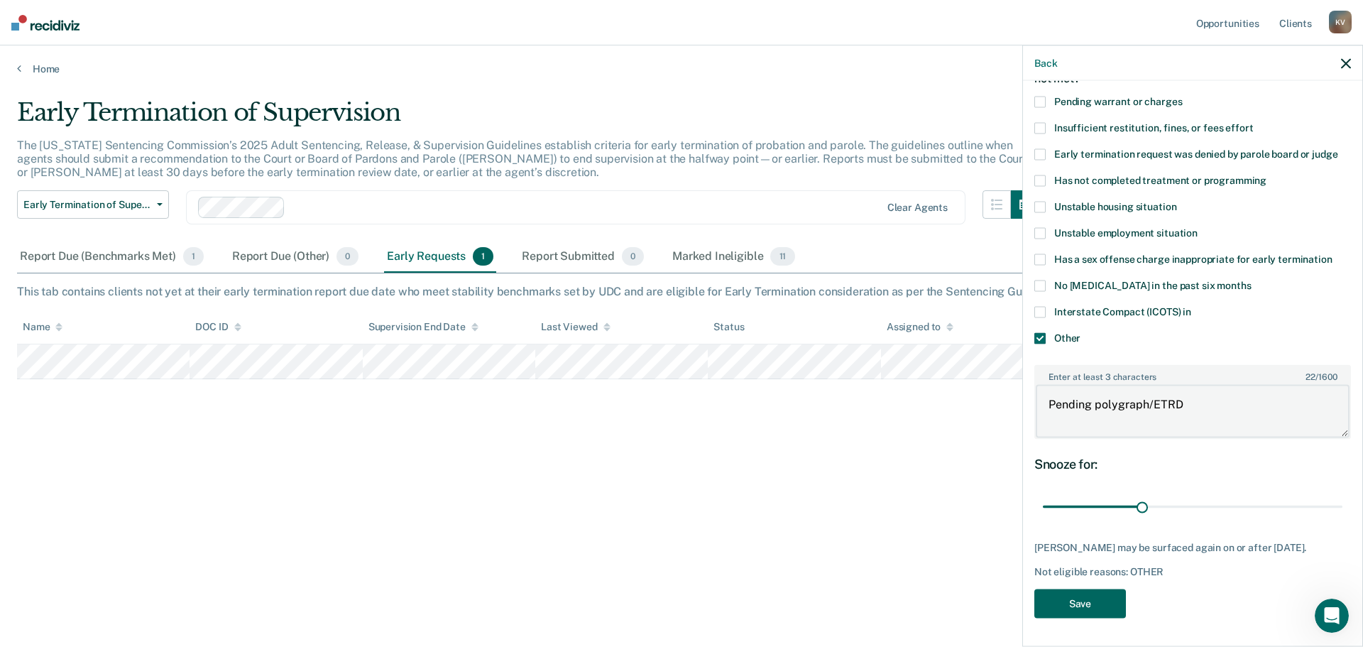
type textarea "Pending polygraph/ETRD"
click at [1100, 608] on button "Save" at bounding box center [1081, 603] width 92 height 29
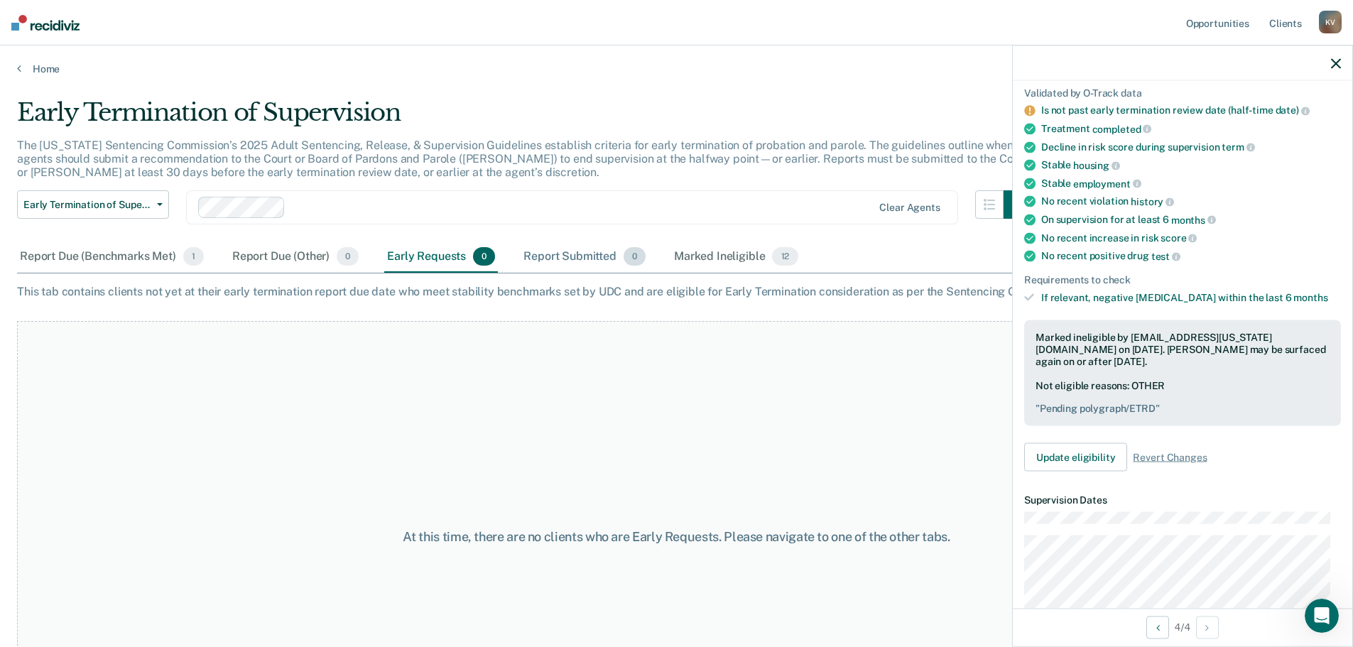
click at [582, 252] on div "Report Submitted 0" at bounding box center [584, 256] width 128 height 31
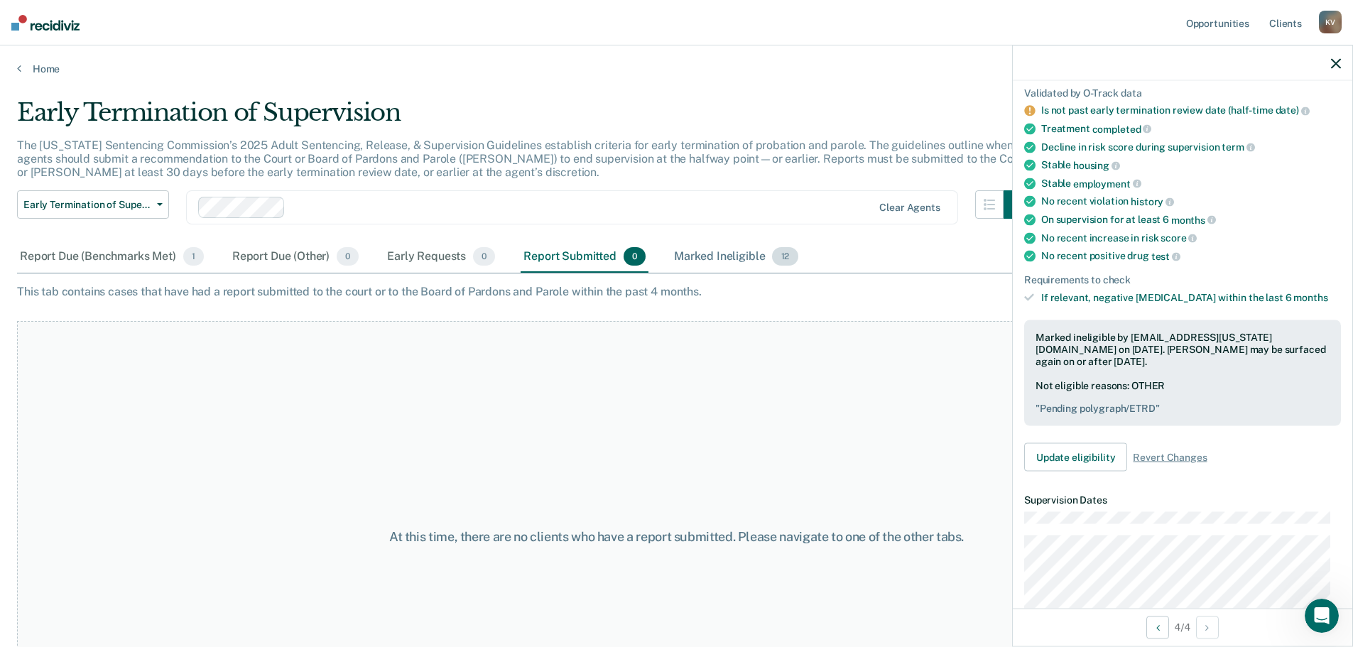
click at [707, 249] on div "Marked Ineligible 12" at bounding box center [735, 256] width 129 height 31
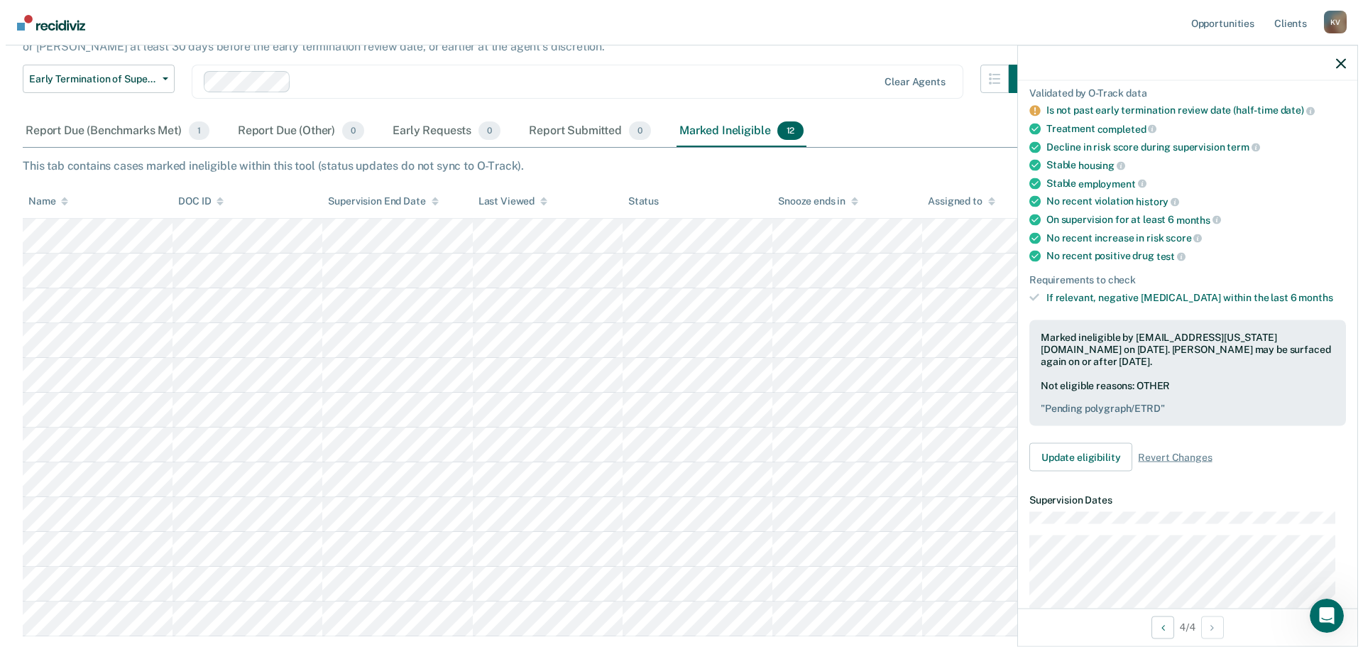
scroll to position [0, 0]
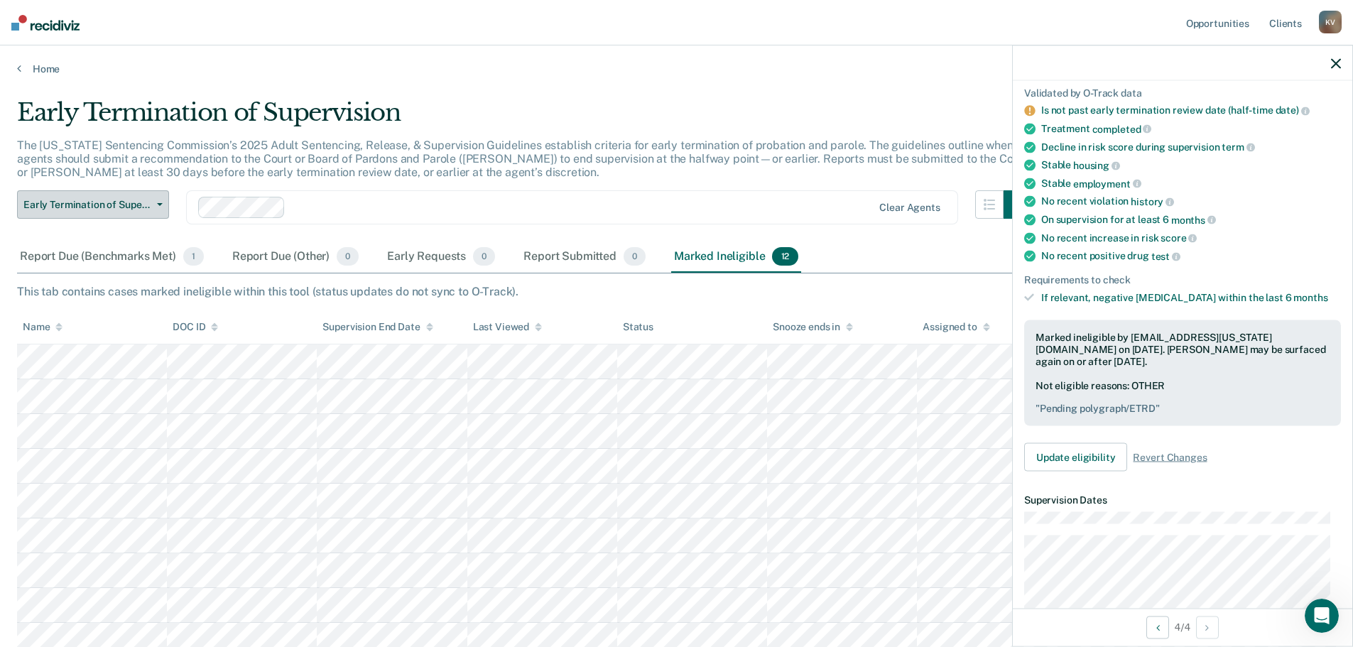
click at [157, 200] on button "Early Termination of Supervision" at bounding box center [93, 204] width 152 height 28
click at [111, 257] on div "Report Due (Benchmarks Met) 1" at bounding box center [112, 256] width 190 height 31
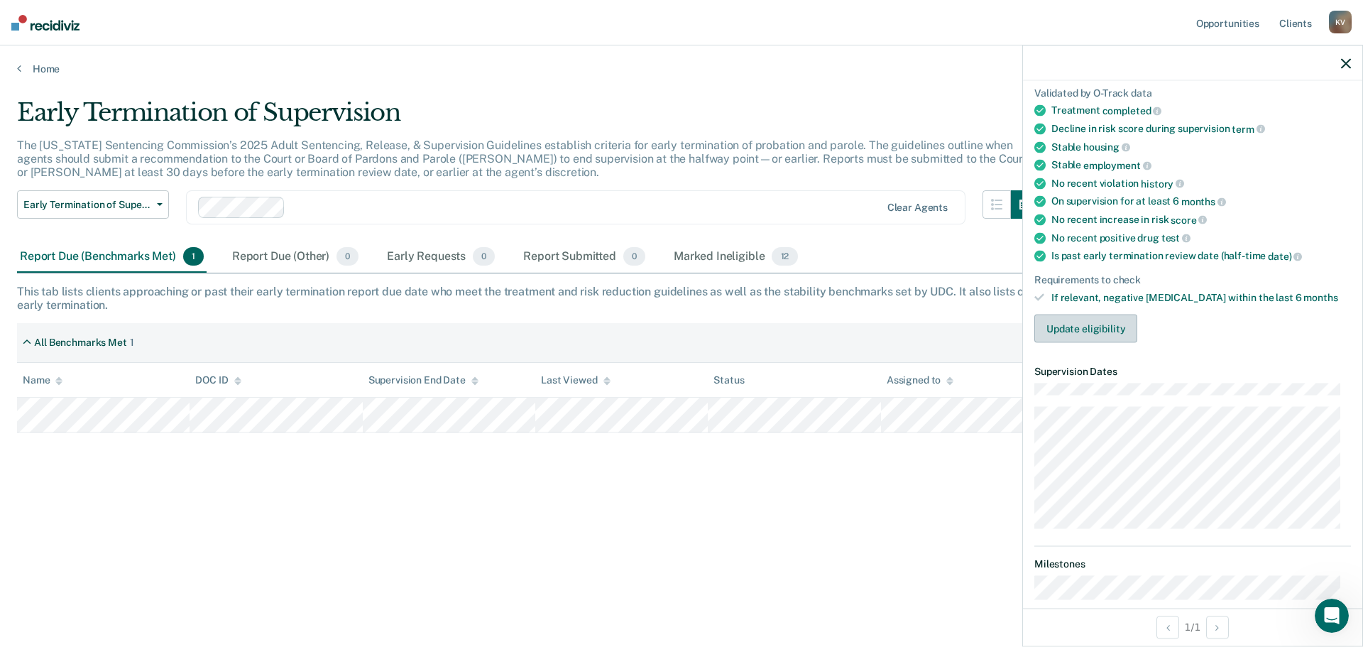
click at [1101, 327] on button "Update eligibility" at bounding box center [1086, 329] width 103 height 28
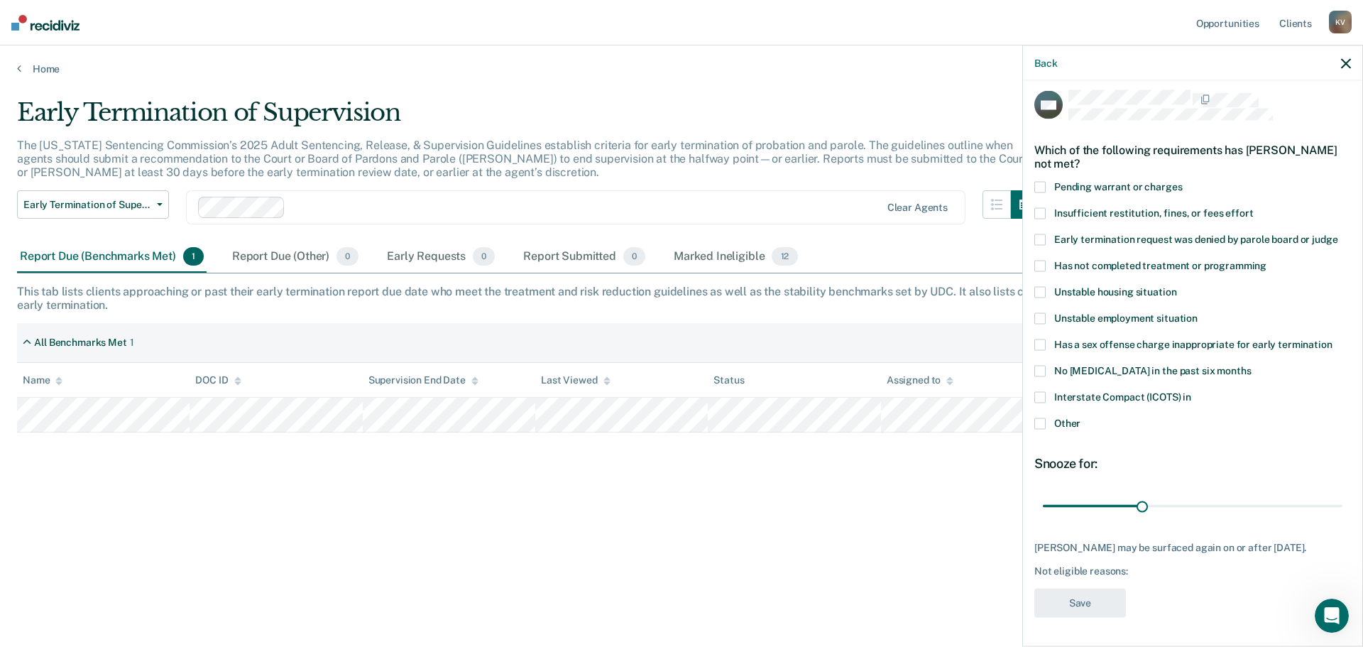
click at [1045, 339] on span at bounding box center [1040, 344] width 11 height 11
click at [1039, 339] on span at bounding box center [1040, 344] width 11 height 11
click at [1345, 62] on icon "button" at bounding box center [1346, 63] width 10 height 10
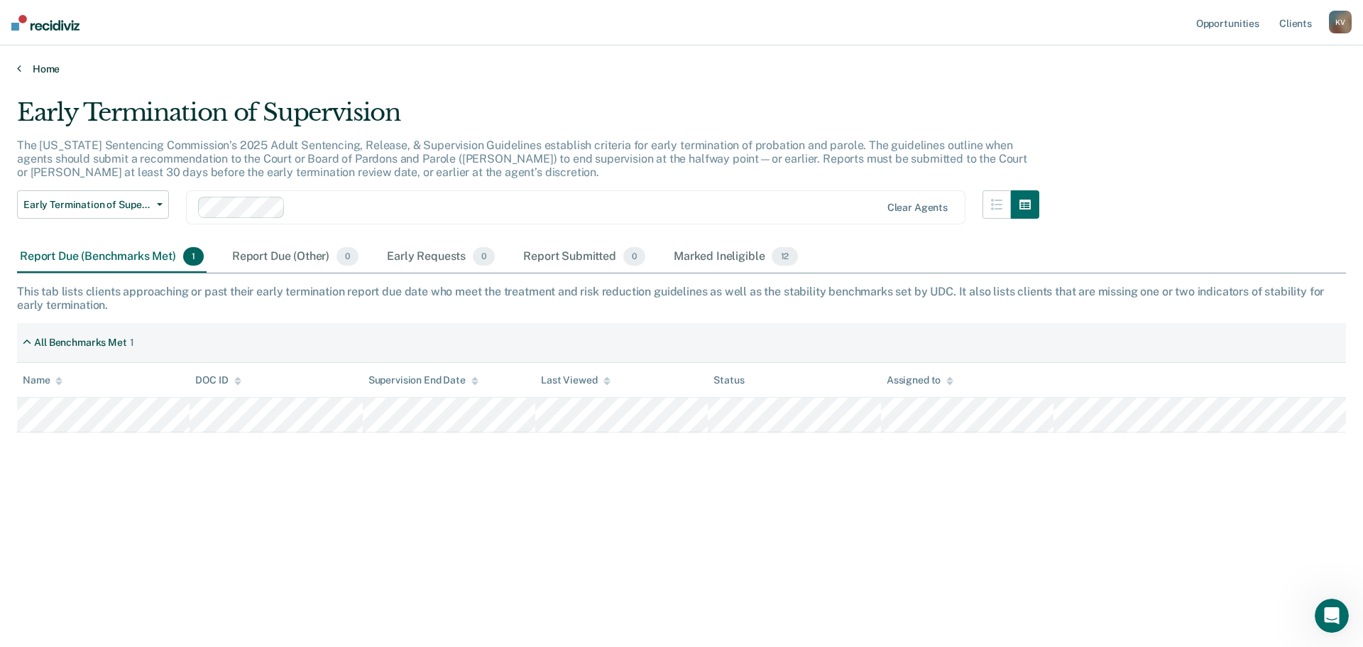
click at [38, 71] on link "Home" at bounding box center [681, 68] width 1329 height 13
